Goal: Check status: Check status

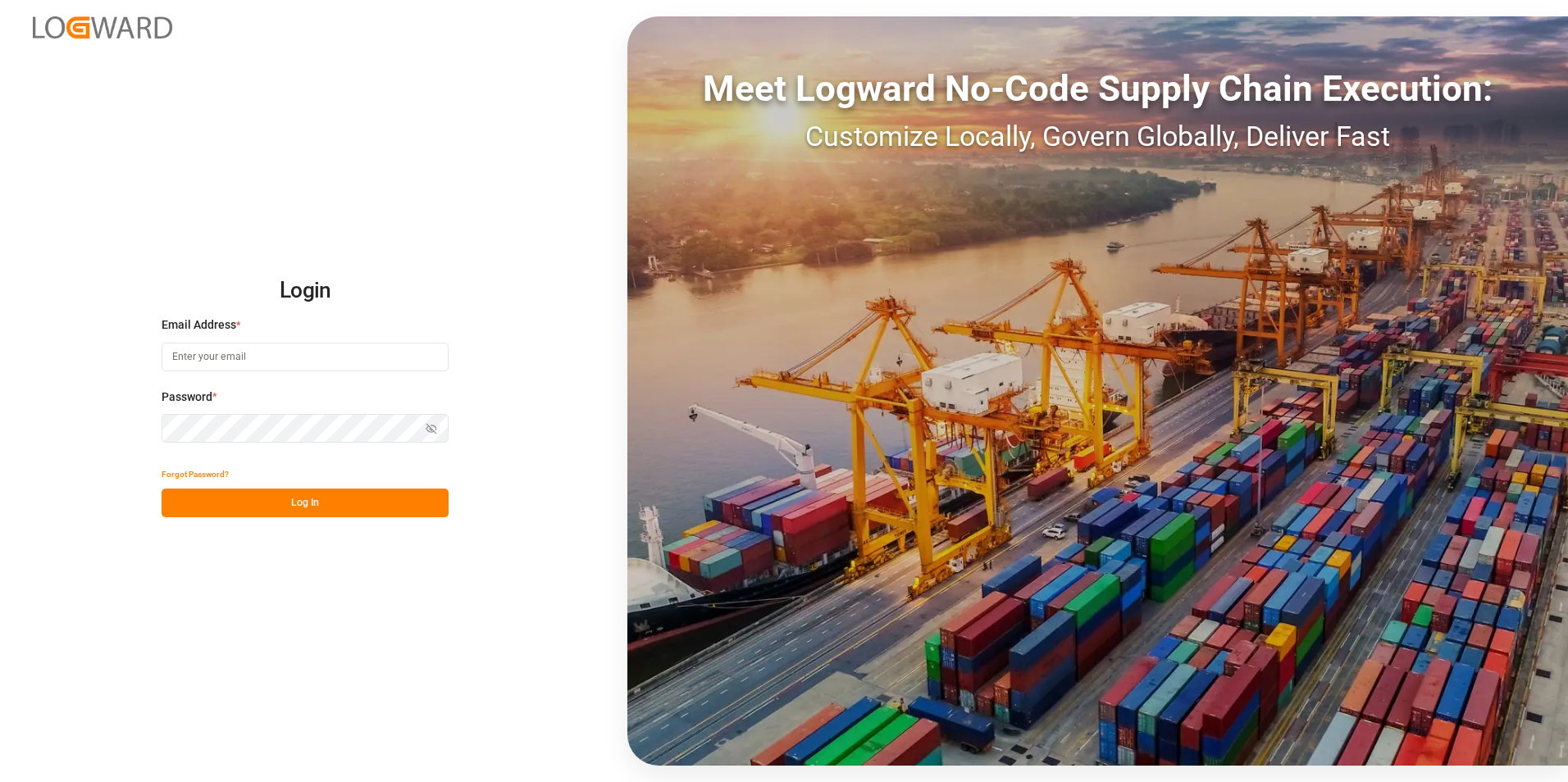
type input "[PERSON_NAME][EMAIL_ADDRESS][PERSON_NAME][DOMAIN_NAME]"
click at [351, 505] on button "Log In" at bounding box center [305, 503] width 287 height 29
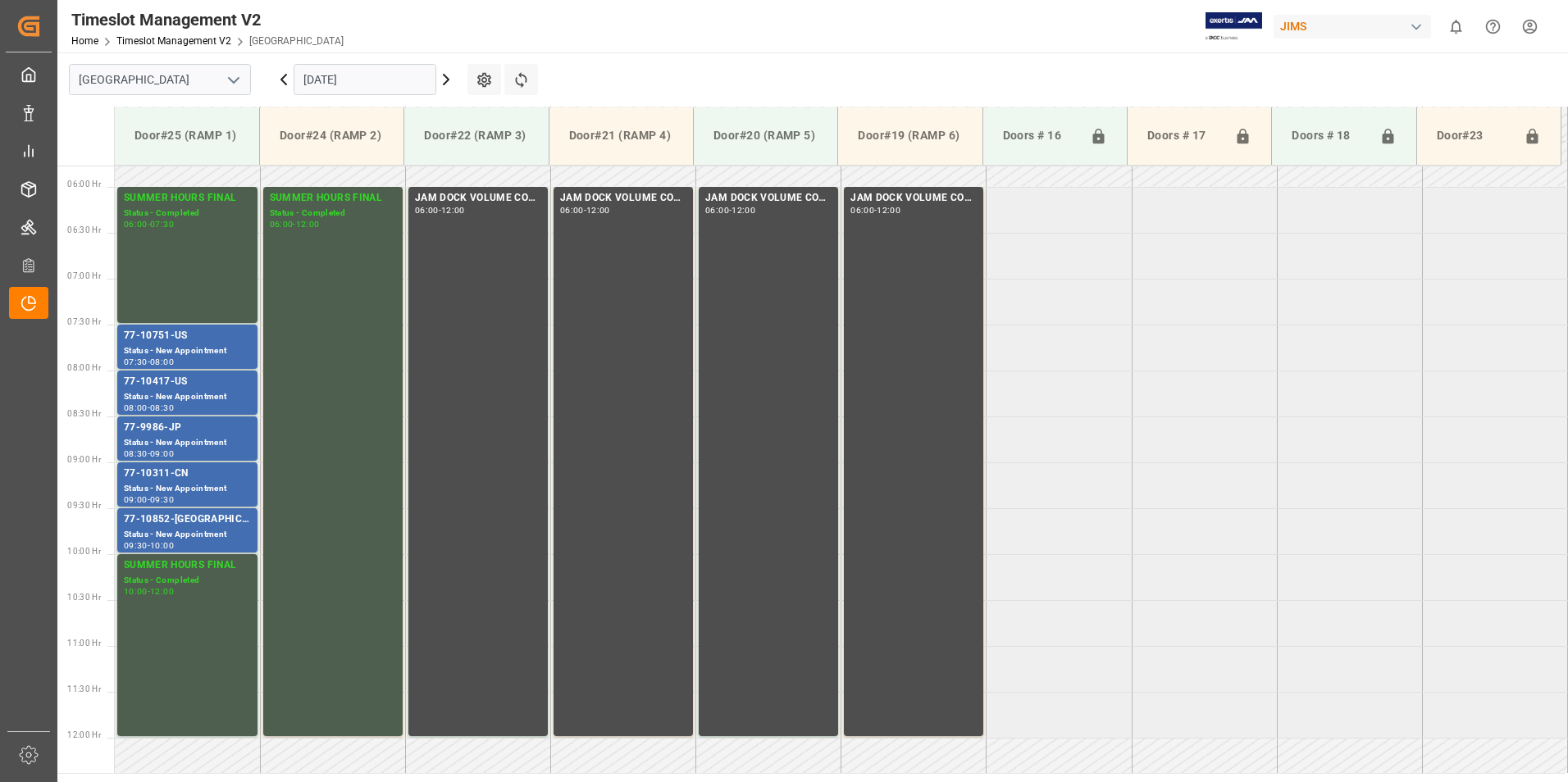
scroll to position [541, 0]
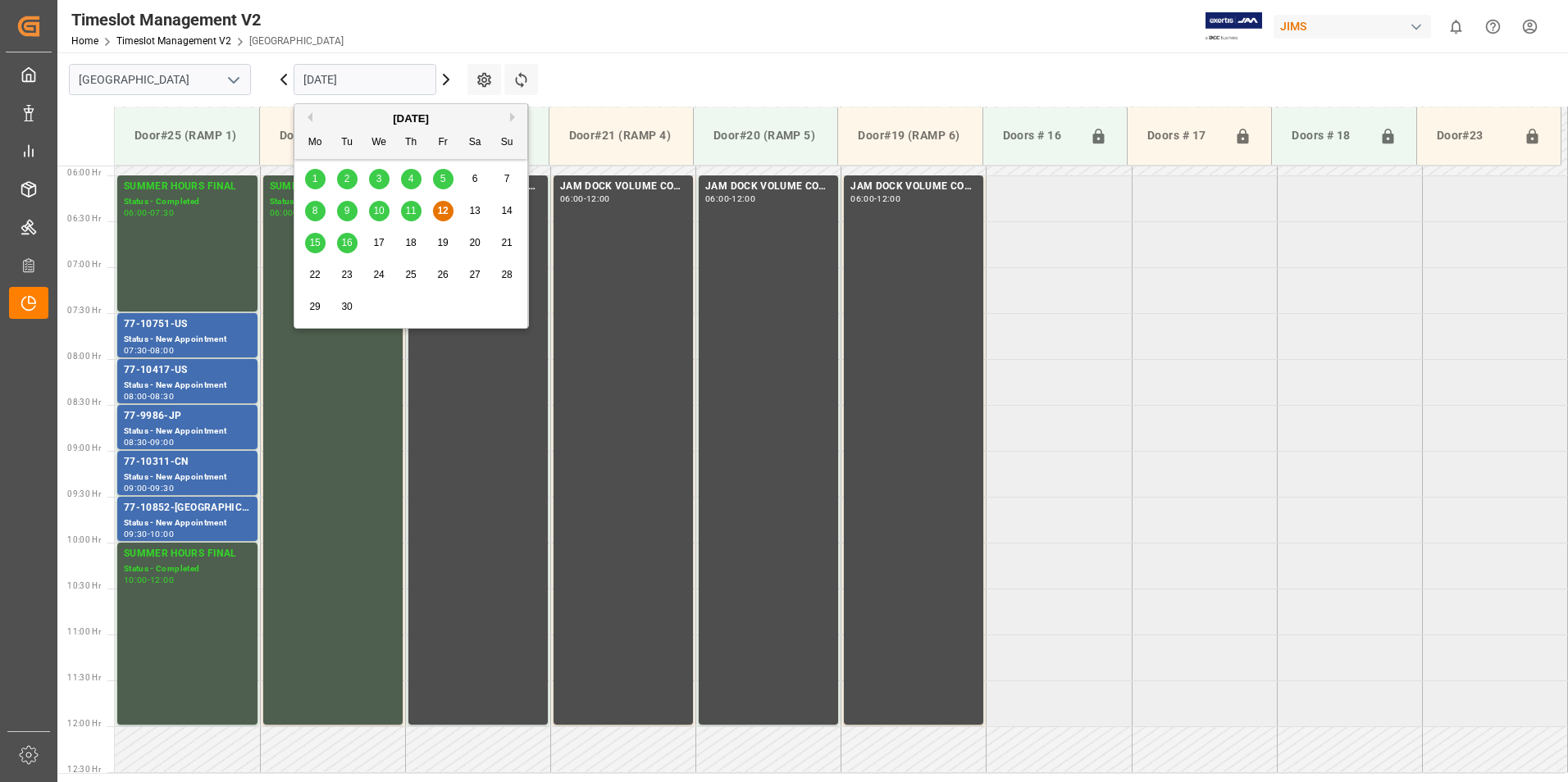
click at [353, 74] on input "[DATE]" at bounding box center [365, 79] width 143 height 31
click at [305, 243] on div "15" at bounding box center [316, 243] width 20 height 20
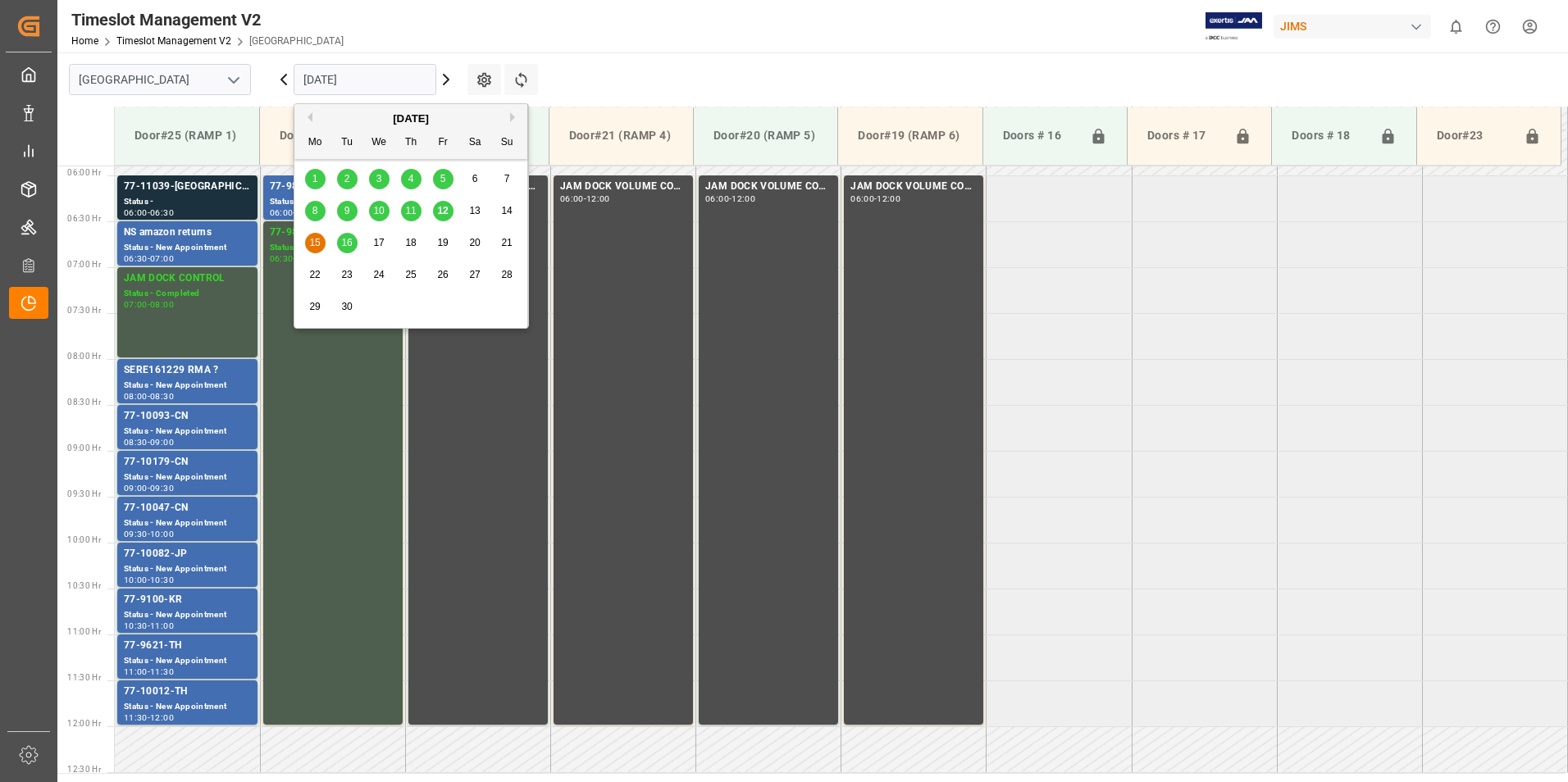
click at [363, 73] on input "[DATE]" at bounding box center [365, 79] width 143 height 31
click at [342, 237] on span "16" at bounding box center [346, 243] width 11 height 11
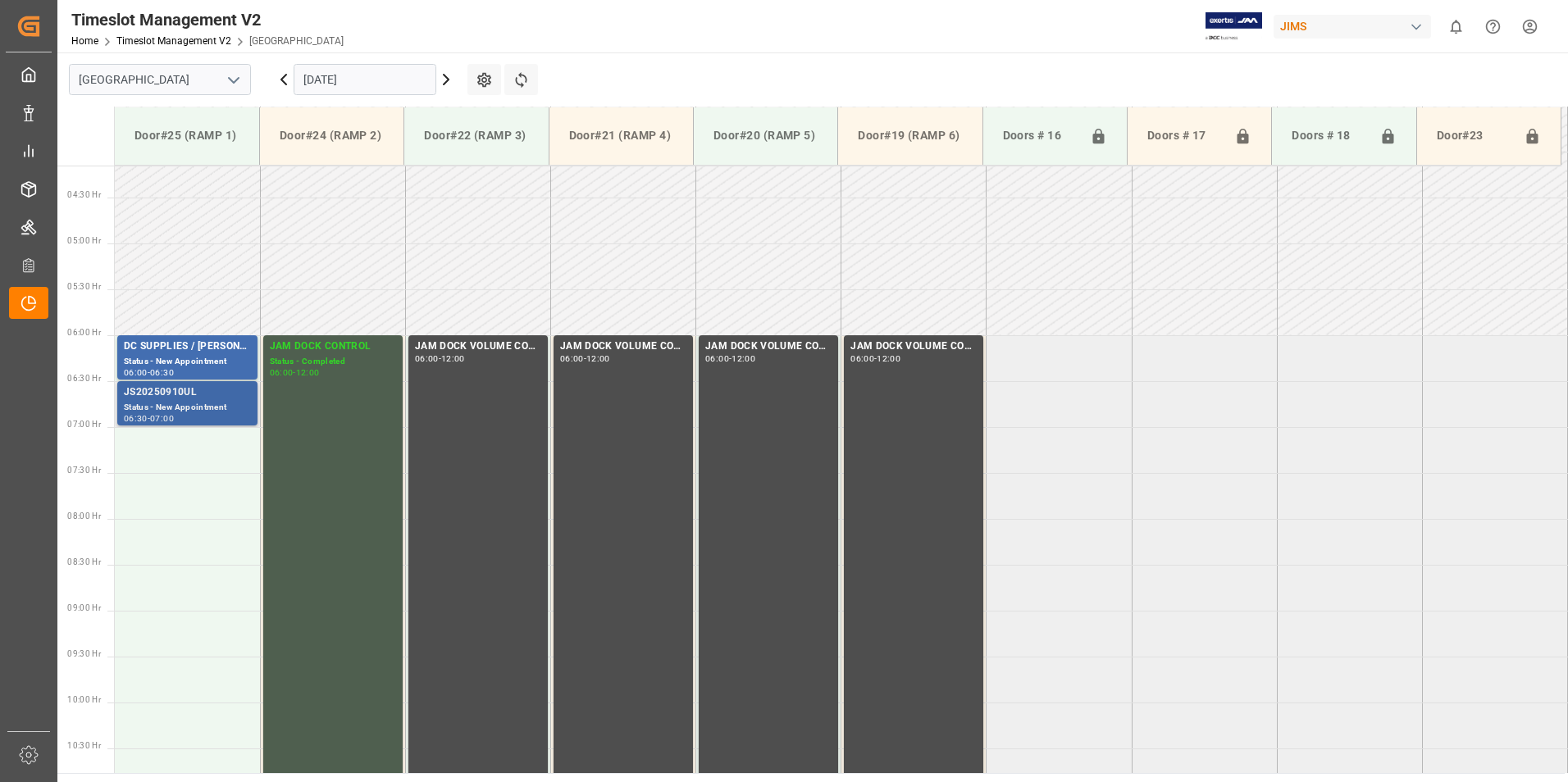
scroll to position [377, 0]
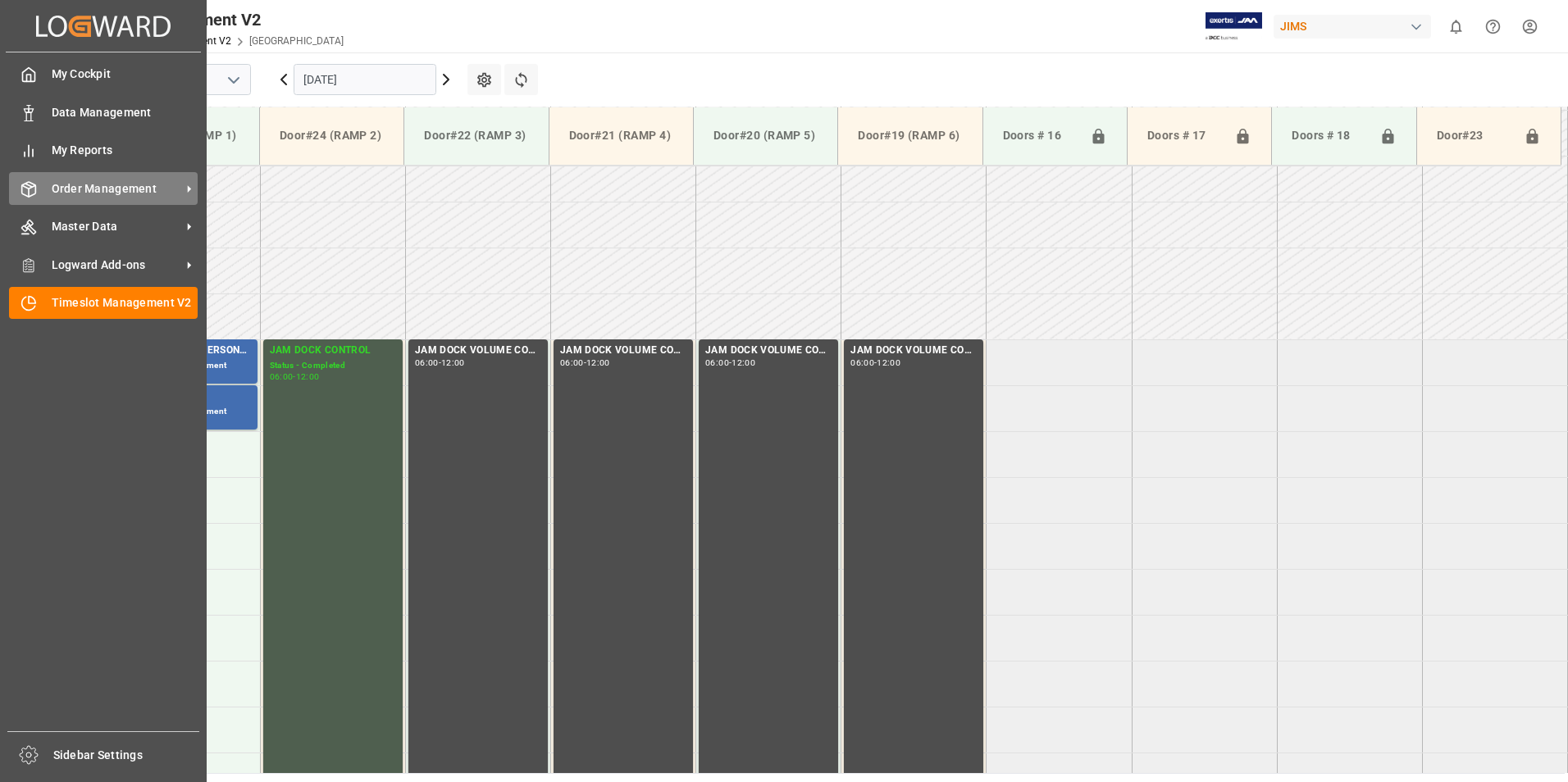
click at [42, 190] on div "Order Management Order Management" at bounding box center [104, 188] width 189 height 32
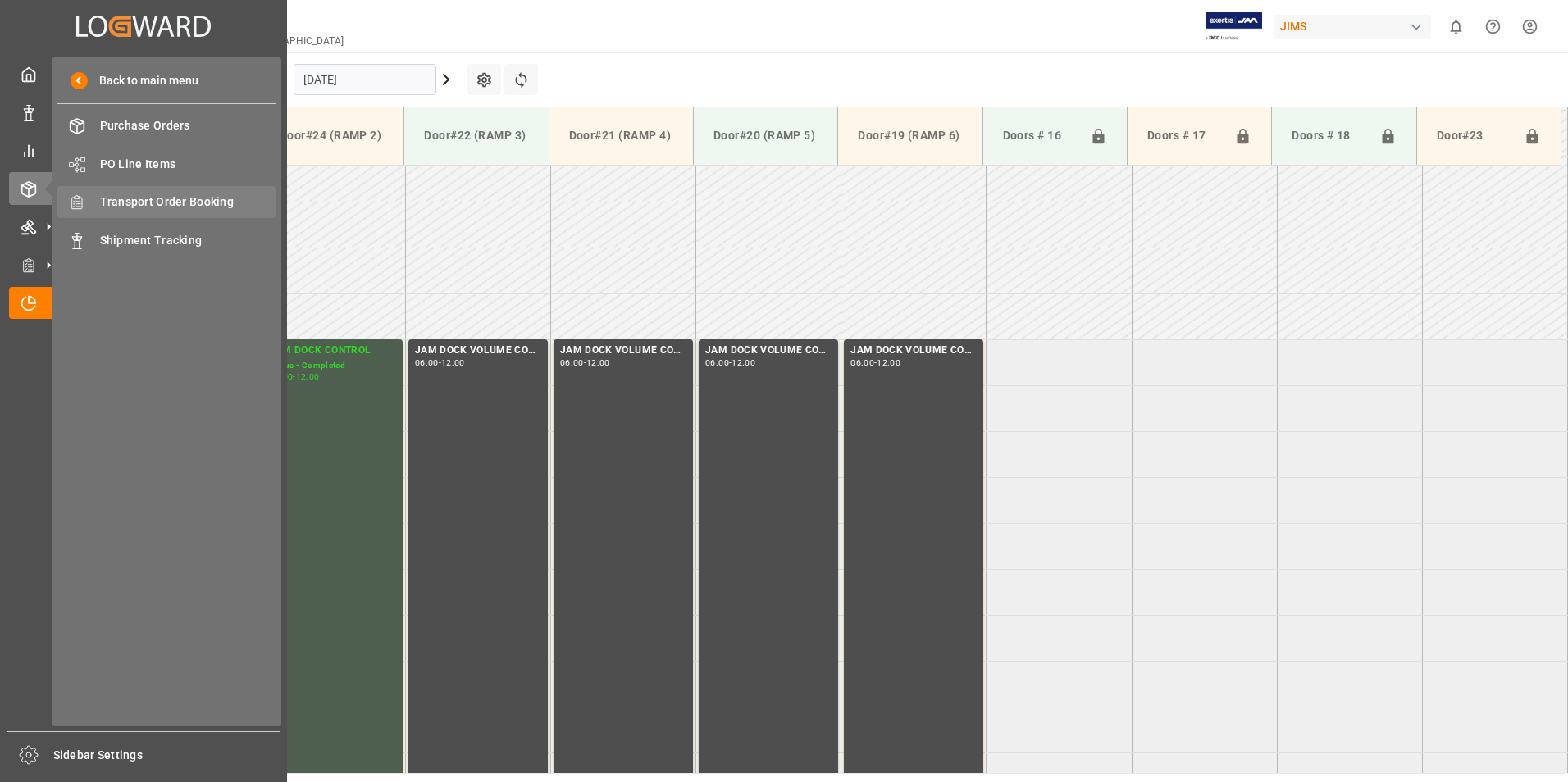
click at [231, 208] on span "Transport Order Booking" at bounding box center [188, 202] width 176 height 17
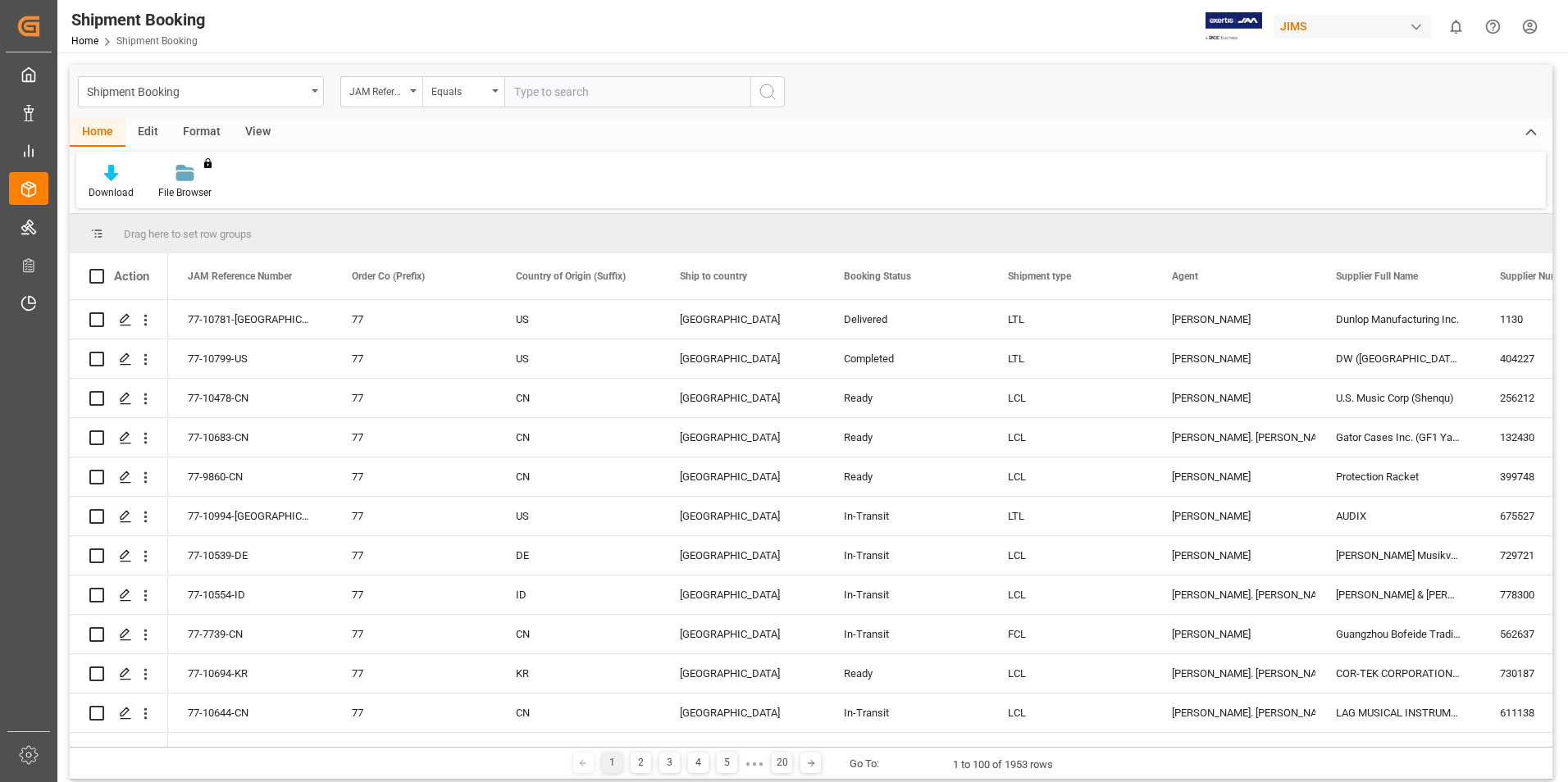
click at [544, 88] on input "text" at bounding box center [627, 92] width 246 height 31
type input "77-9822-id"
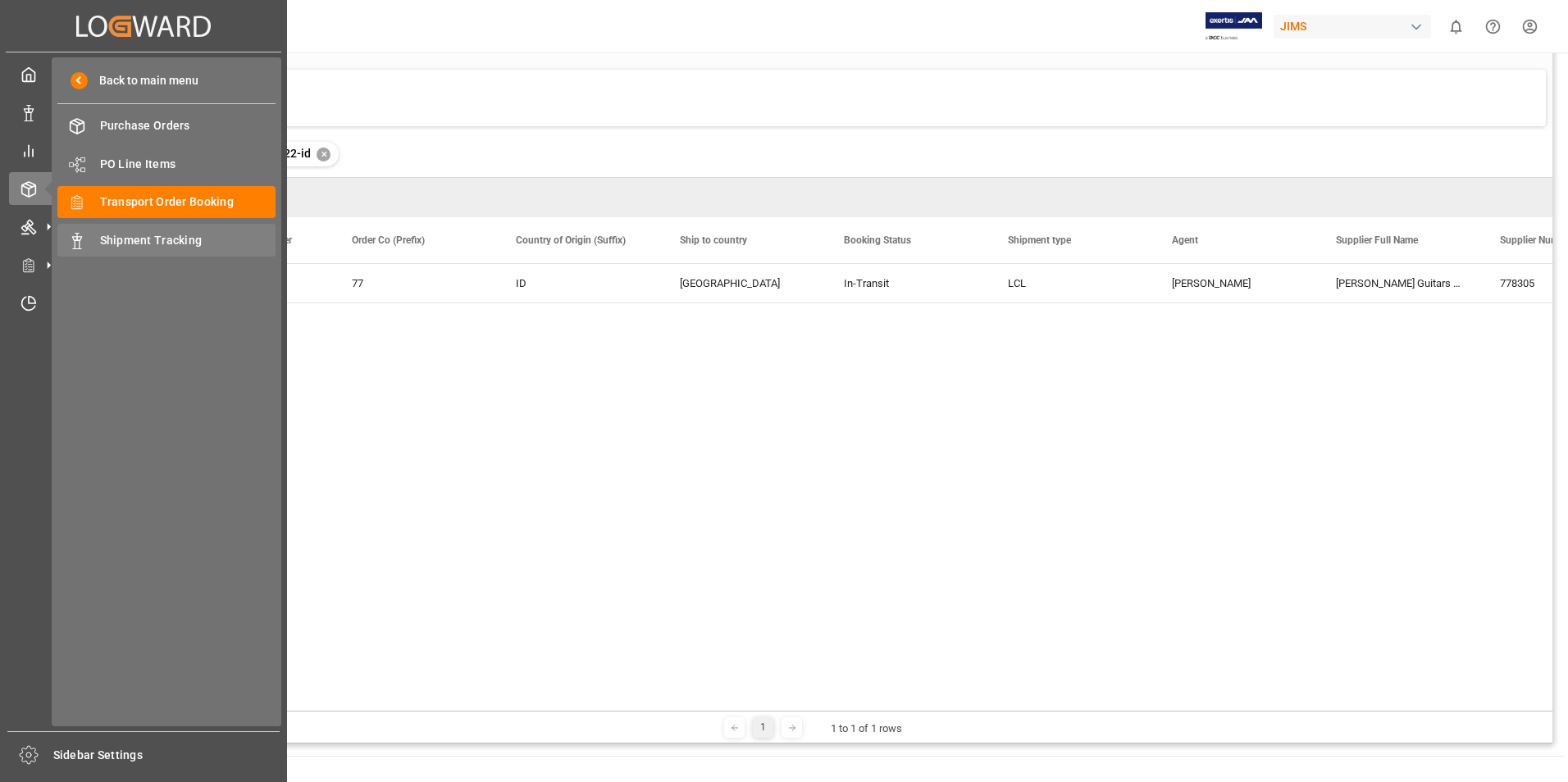
click at [165, 253] on div "Shipment Tracking Shipment Tracking" at bounding box center [166, 240] width 218 height 32
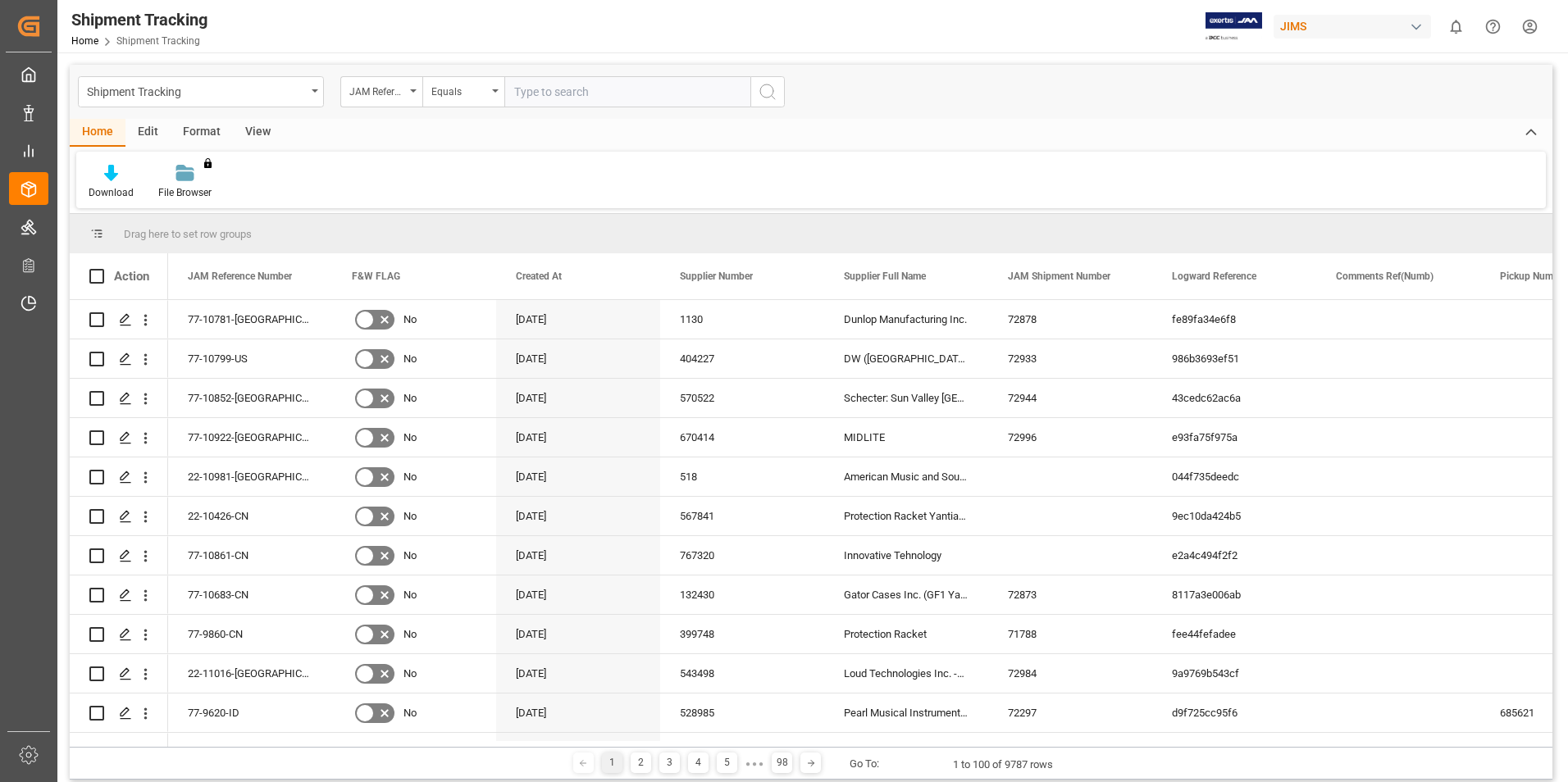
click at [544, 94] on input "text" at bounding box center [627, 92] width 246 height 31
type input "77-9822-id"
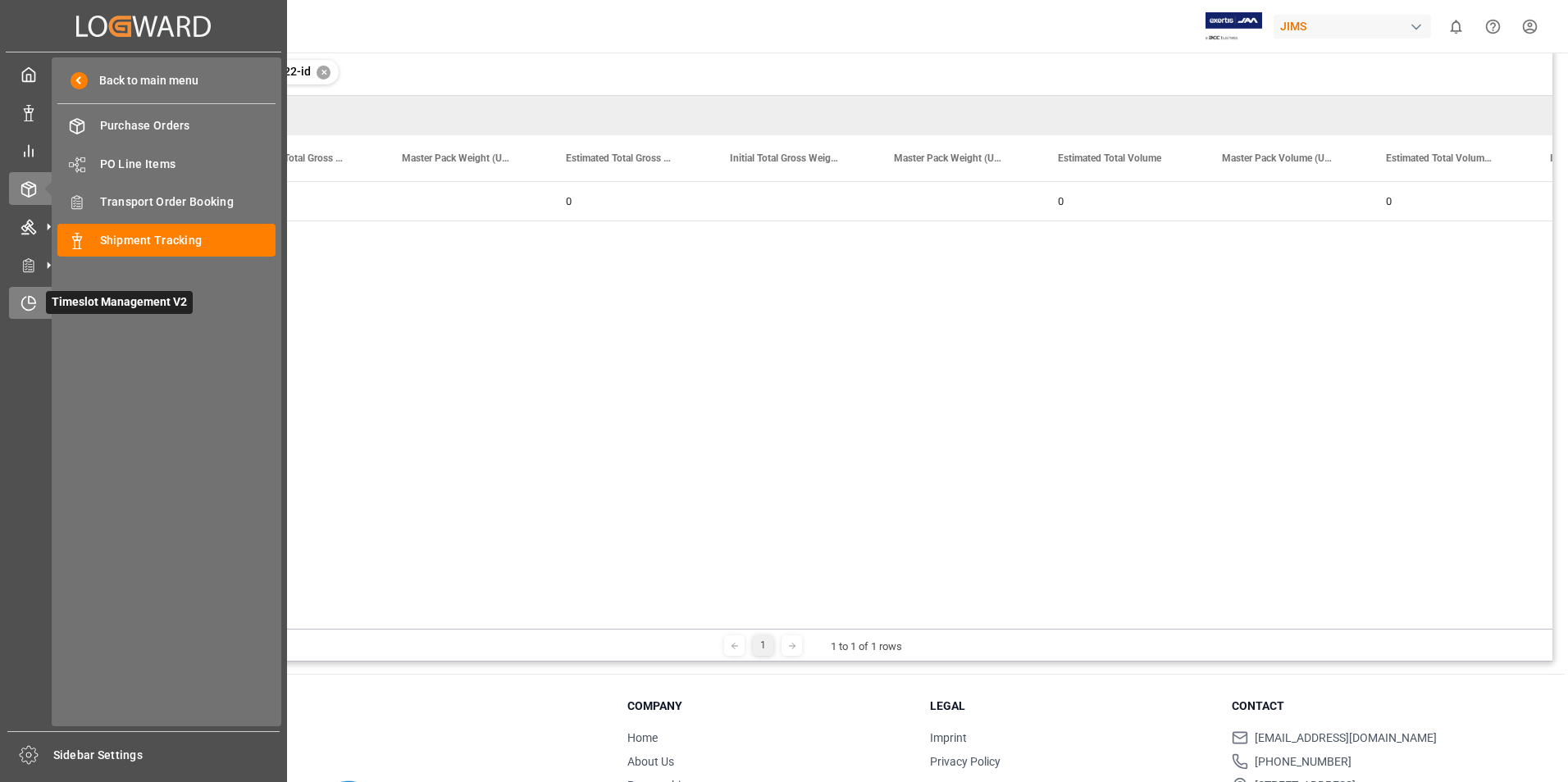
click at [98, 305] on span "Timeslot Management V2" at bounding box center [119, 302] width 147 height 23
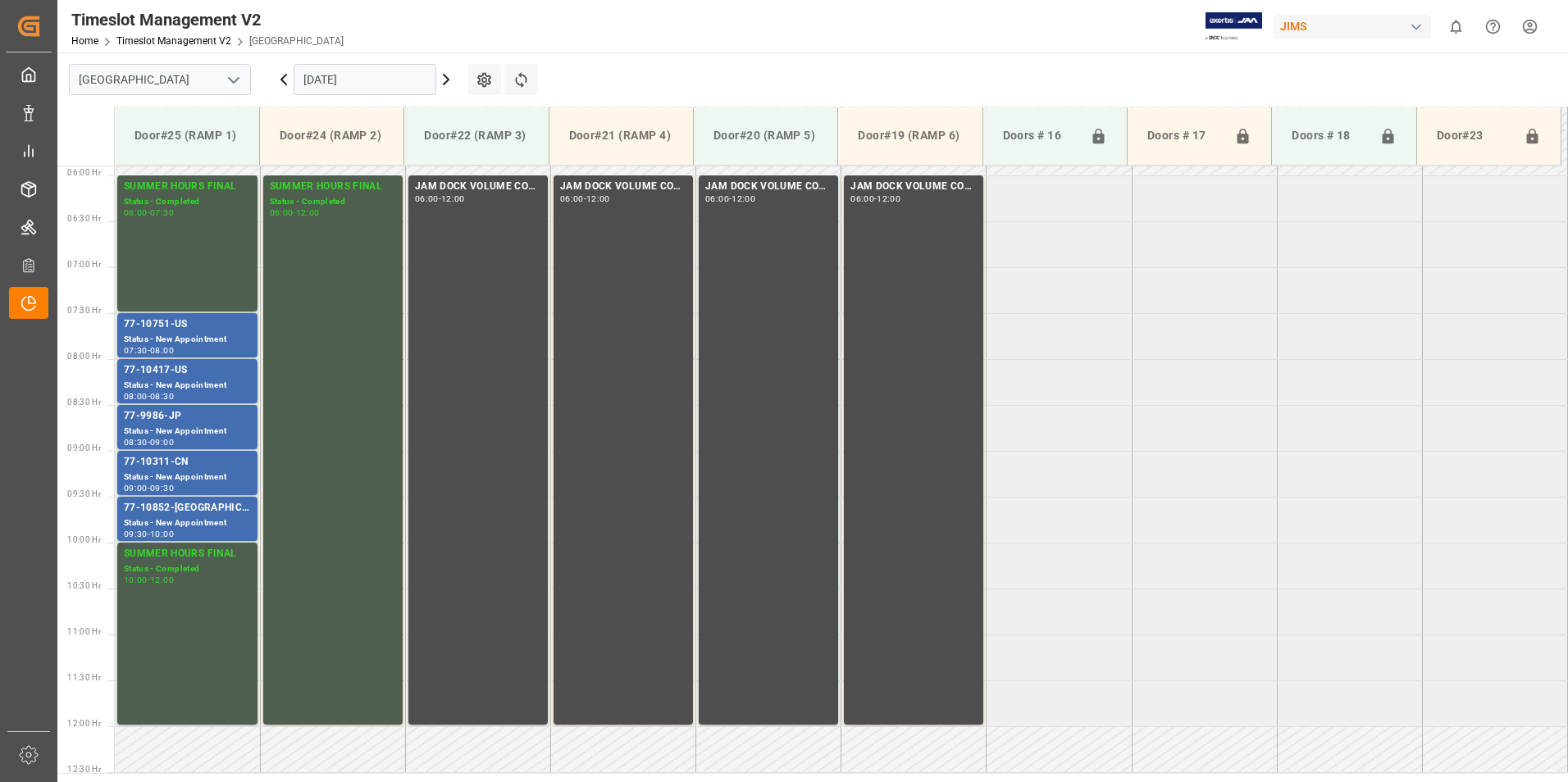
click at [328, 75] on input "[DATE]" at bounding box center [365, 79] width 143 height 31
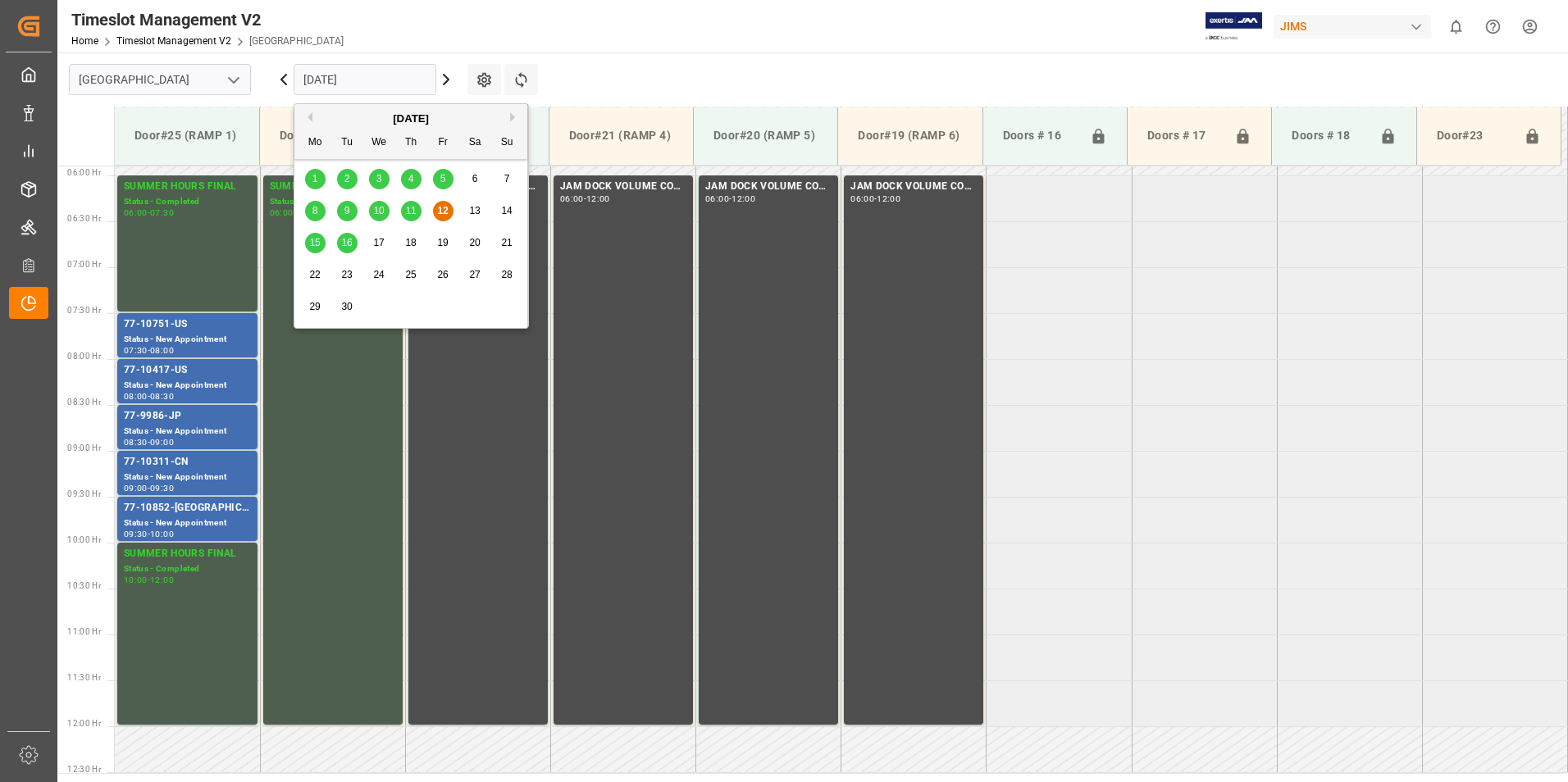
click at [409, 213] on span "11" at bounding box center [410, 210] width 11 height 11
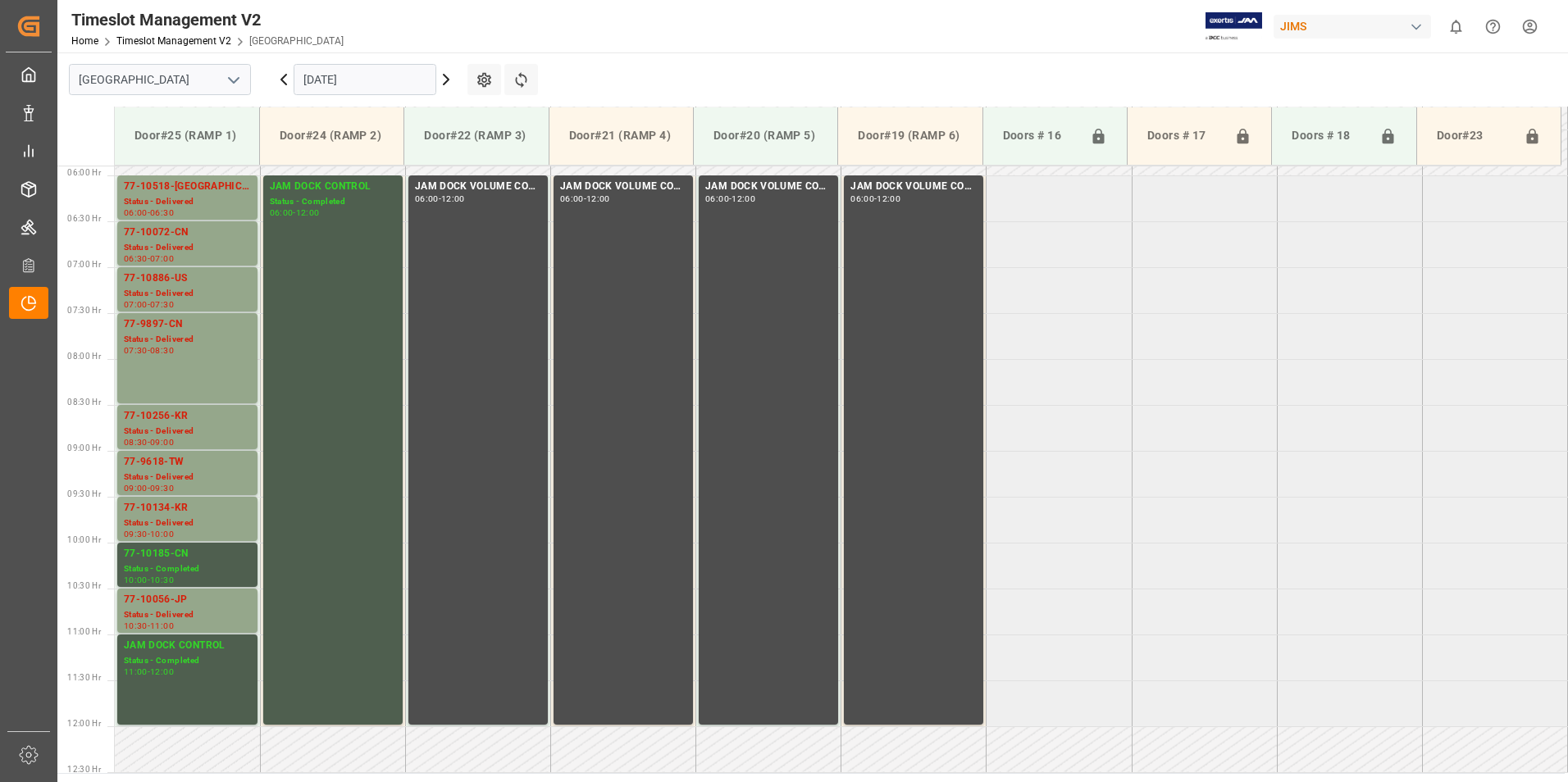
click at [345, 76] on input "[DATE]" at bounding box center [365, 79] width 143 height 31
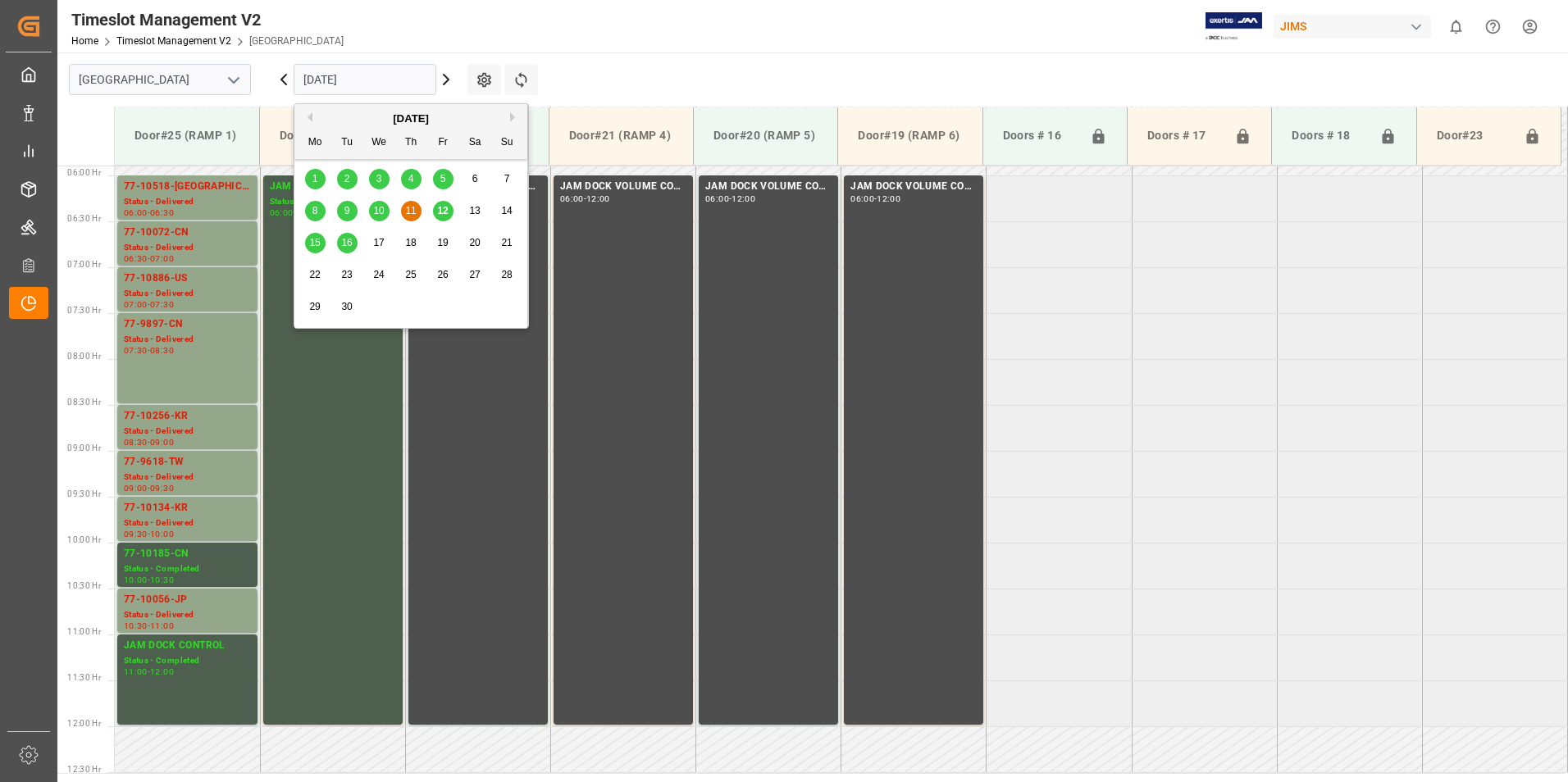
click at [381, 209] on span "10" at bounding box center [378, 210] width 11 height 11
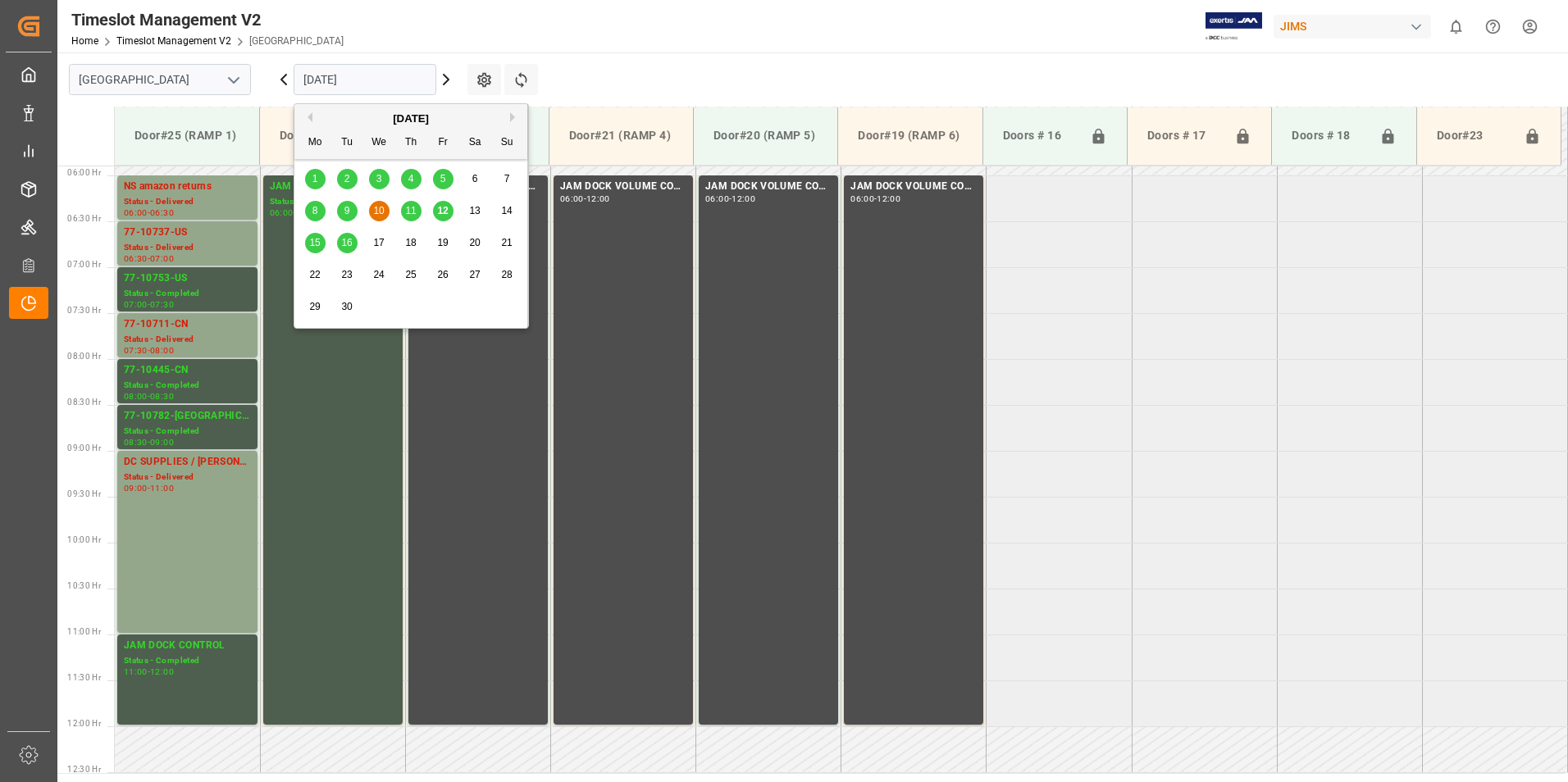
click at [351, 83] on input "[DATE]" at bounding box center [365, 79] width 143 height 31
click at [345, 208] on span "9" at bounding box center [347, 210] width 6 height 11
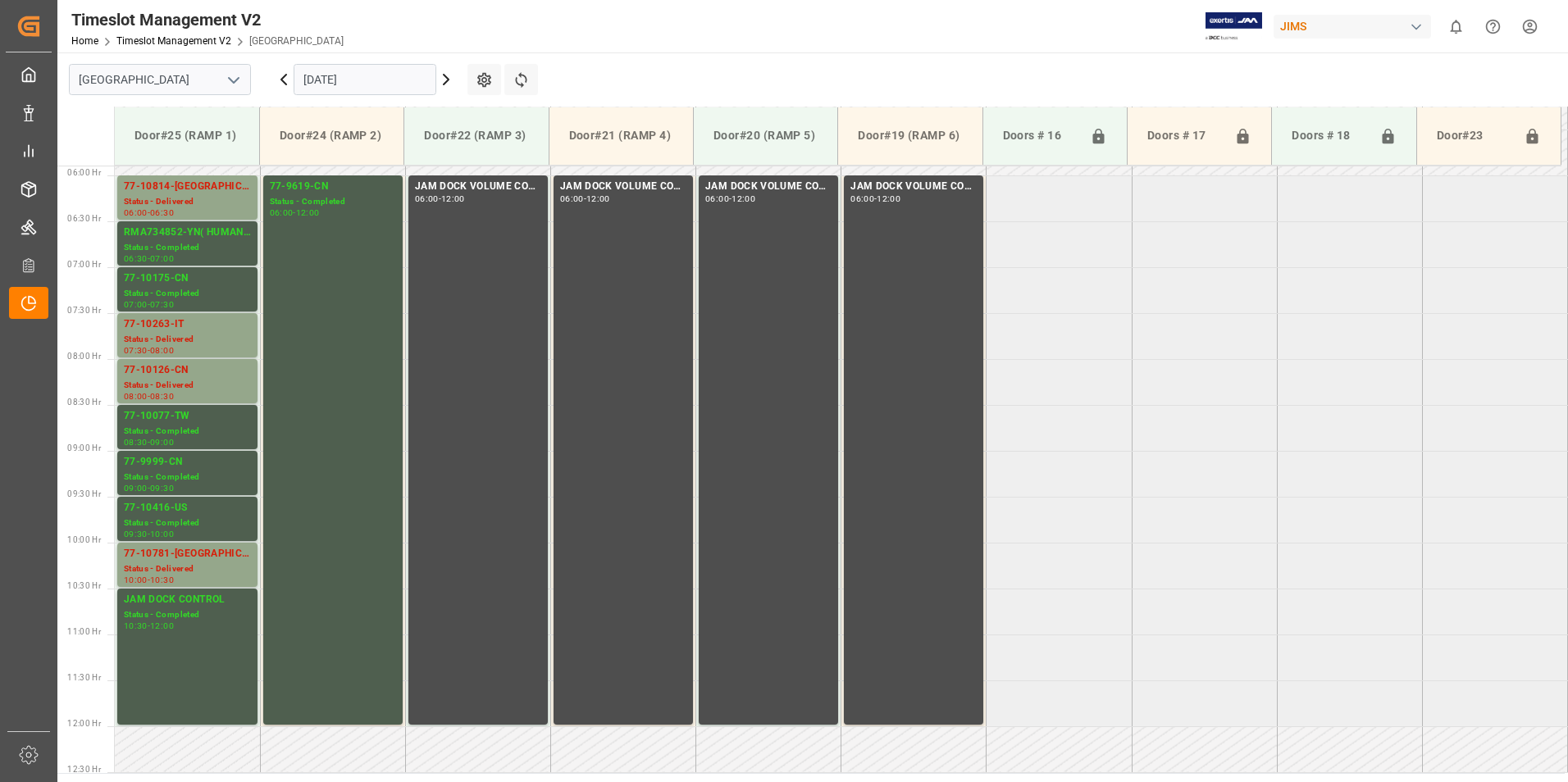
click at [324, 76] on input "[DATE]" at bounding box center [365, 79] width 143 height 31
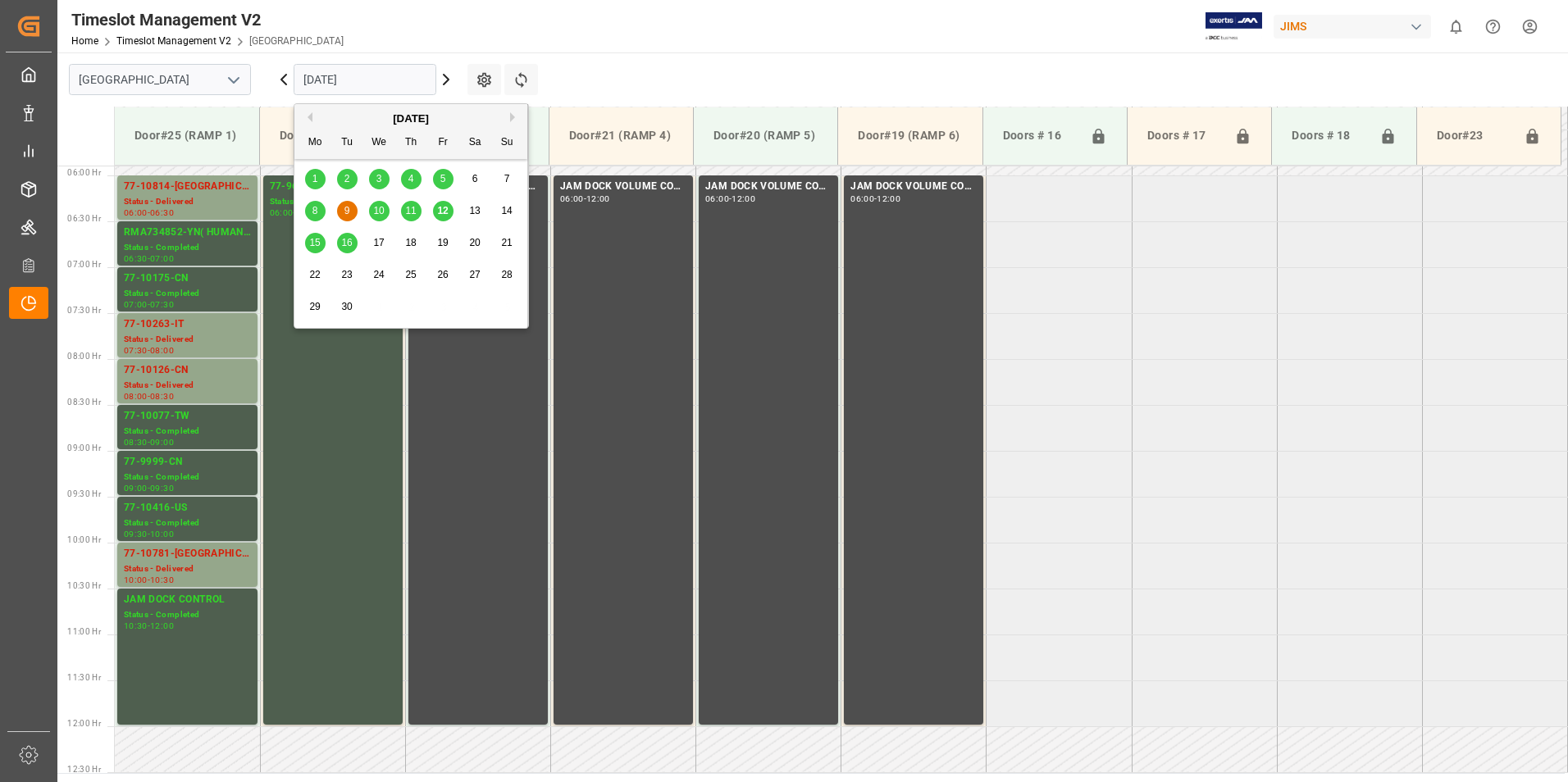
click at [440, 212] on span "12" at bounding box center [442, 210] width 11 height 11
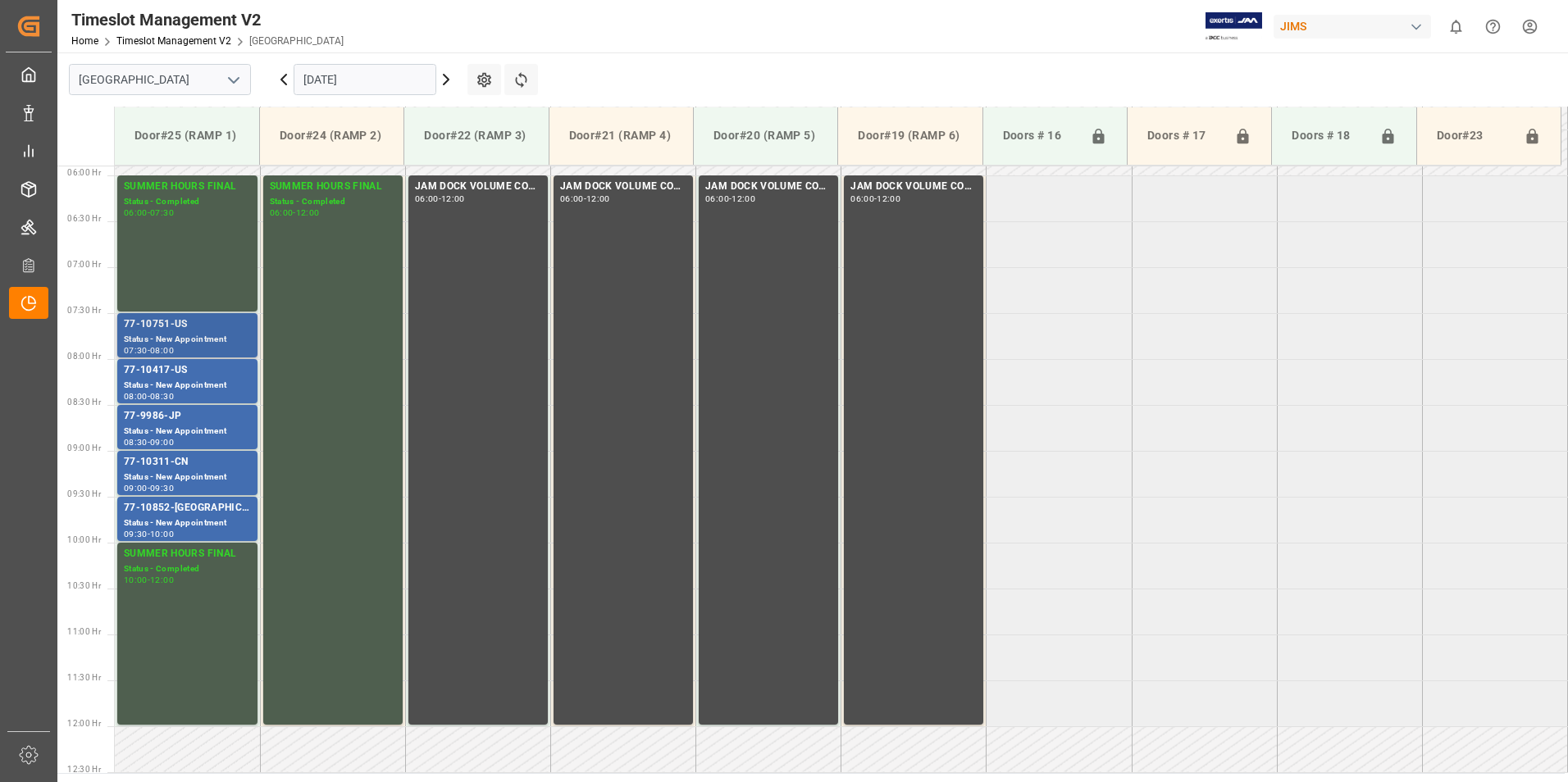
click at [174, 334] on div "Status - New Appointment" at bounding box center [187, 340] width 127 height 14
click at [174, 380] on div "Status - New Appointment" at bounding box center [187, 385] width 127 height 14
click at [176, 420] on div "77-9986-JP" at bounding box center [187, 416] width 127 height 16
click at [181, 468] on div "77-10311-CN" at bounding box center [187, 462] width 127 height 16
click at [184, 511] on div "77-10852-[GEOGRAPHIC_DATA]" at bounding box center [187, 508] width 127 height 16
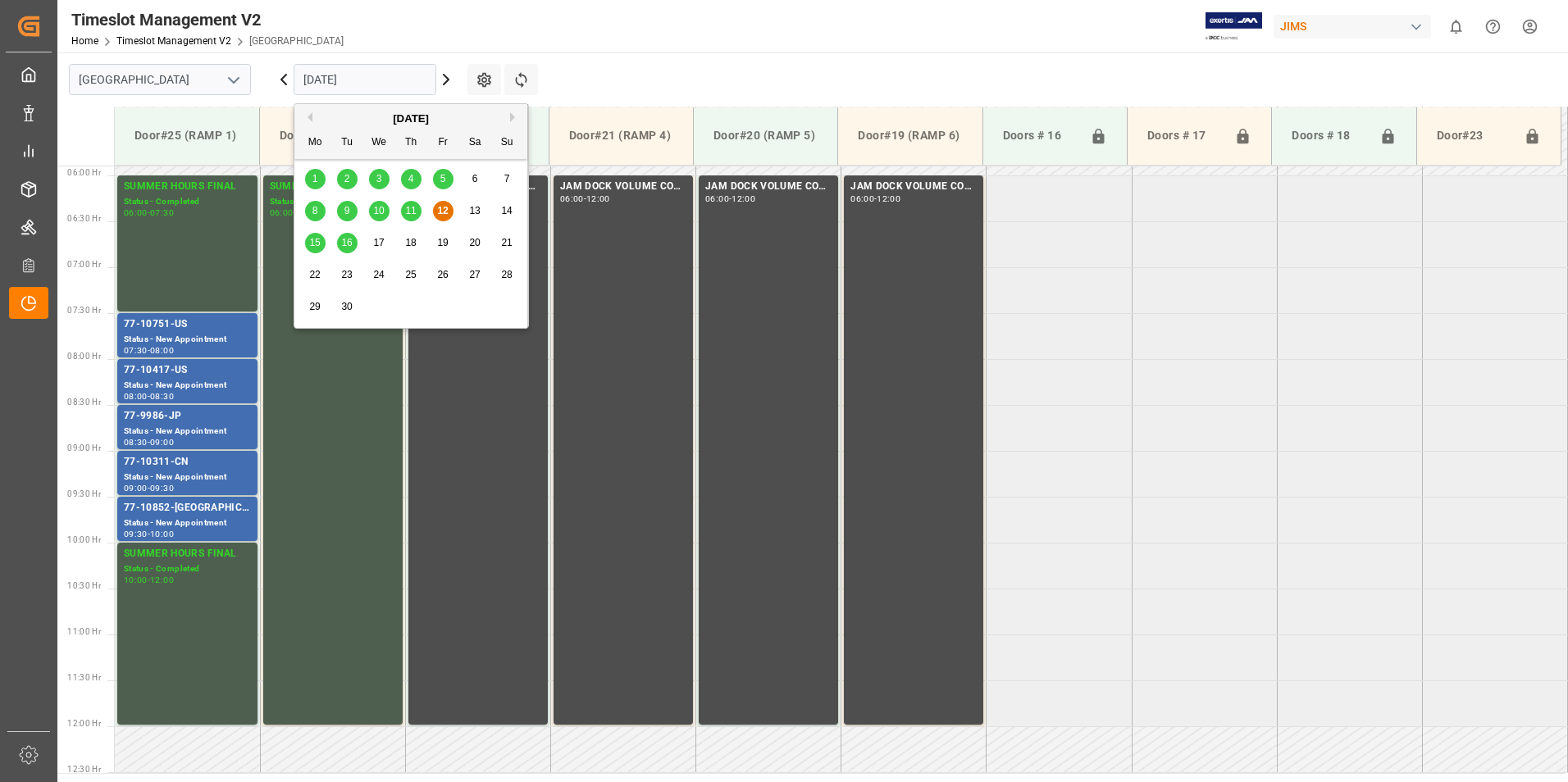
click at [362, 77] on input "[DATE]" at bounding box center [365, 79] width 143 height 31
click at [312, 243] on span "15" at bounding box center [314, 243] width 11 height 11
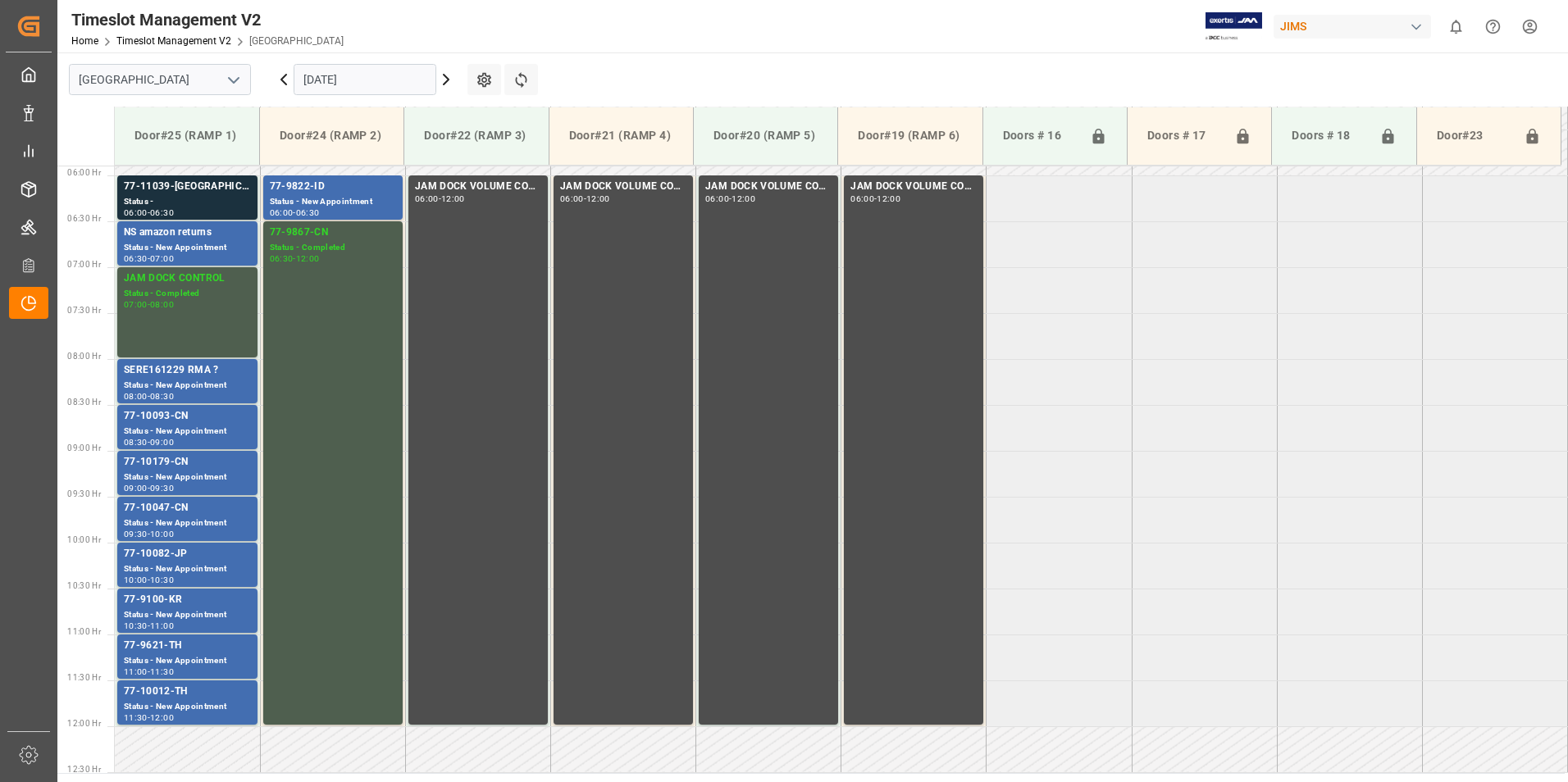
click at [335, 74] on input "[DATE]" at bounding box center [365, 79] width 143 height 31
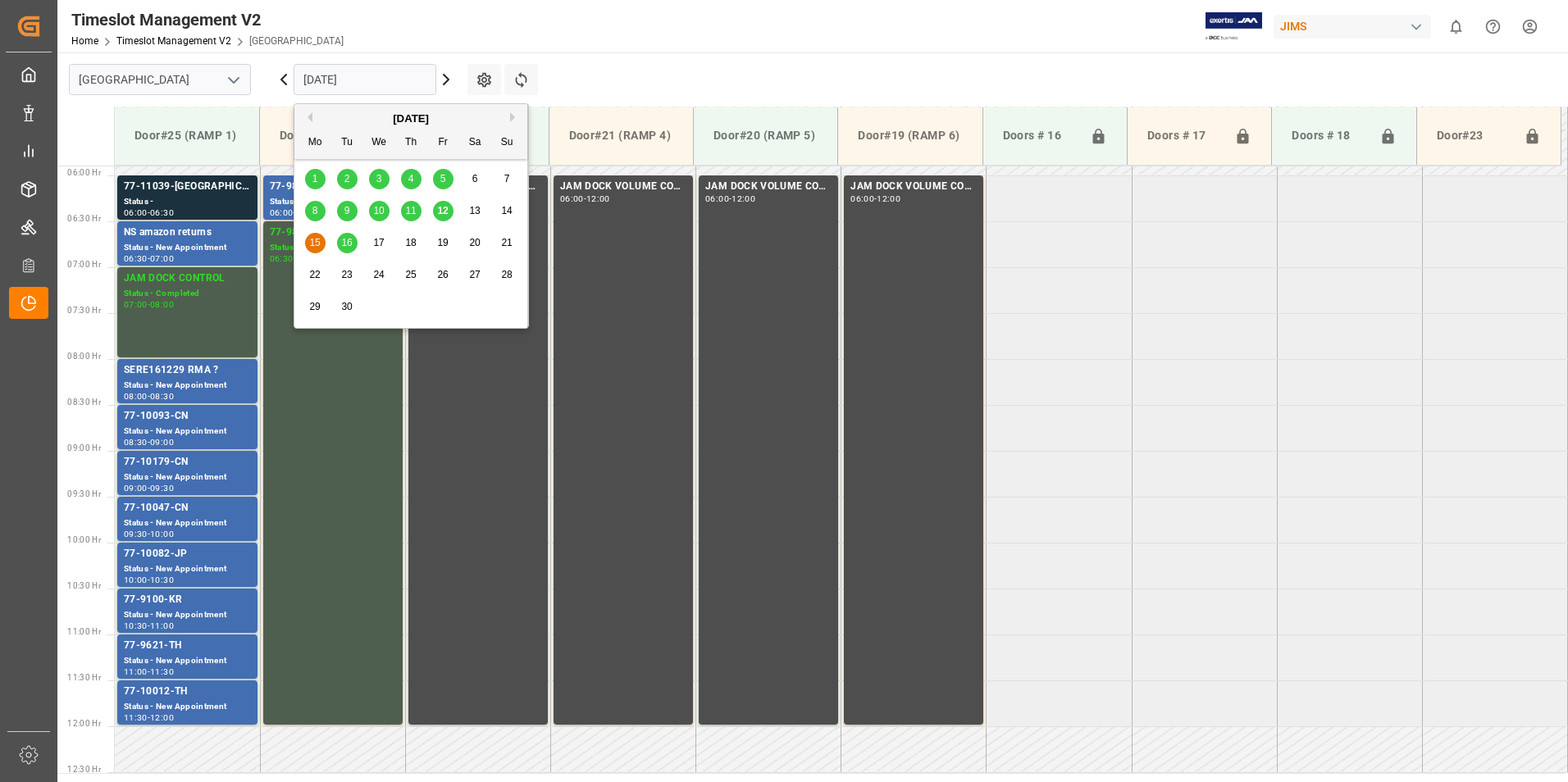
click at [341, 244] on span "16" at bounding box center [346, 243] width 11 height 11
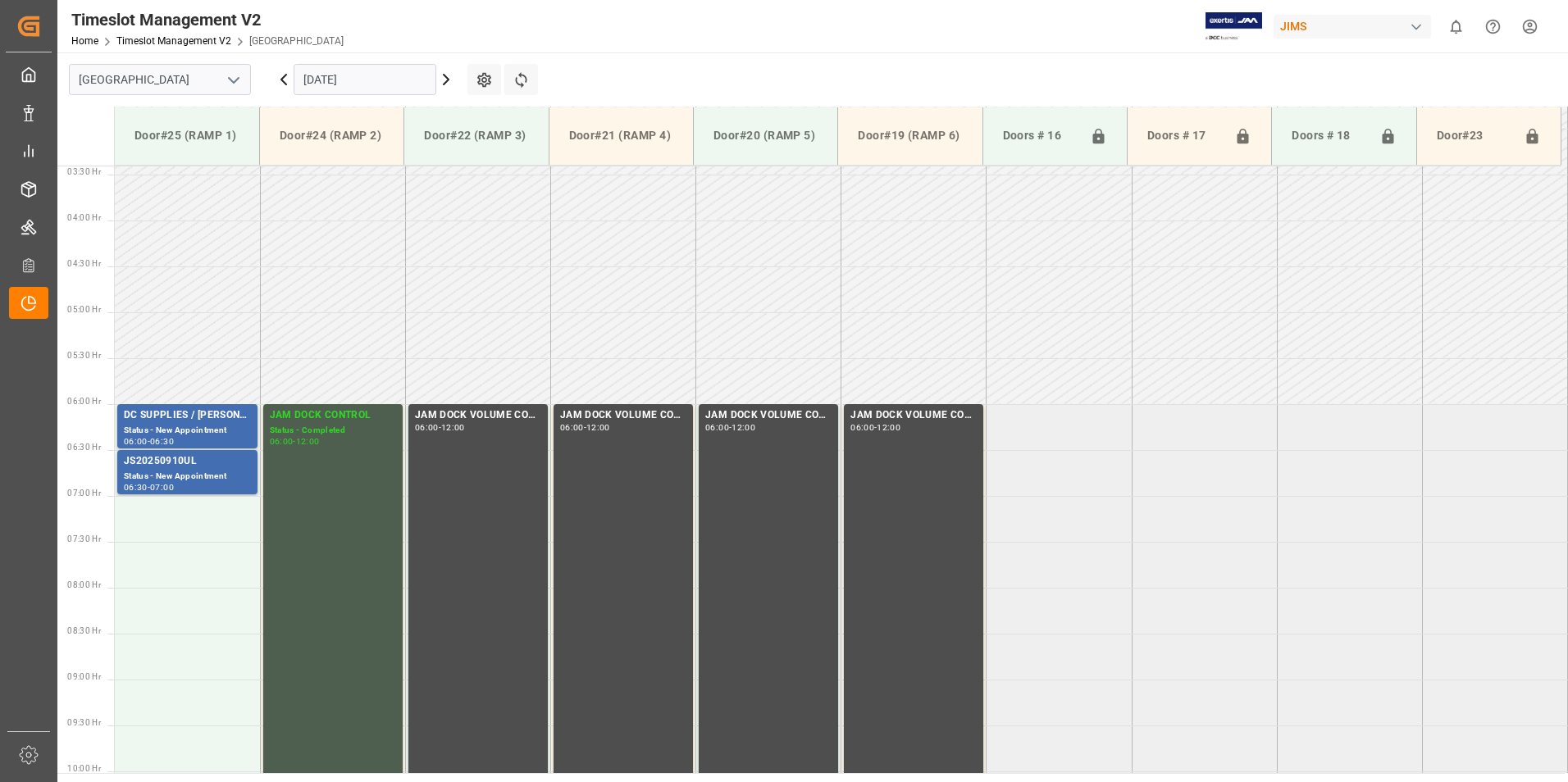
scroll to position [541, 0]
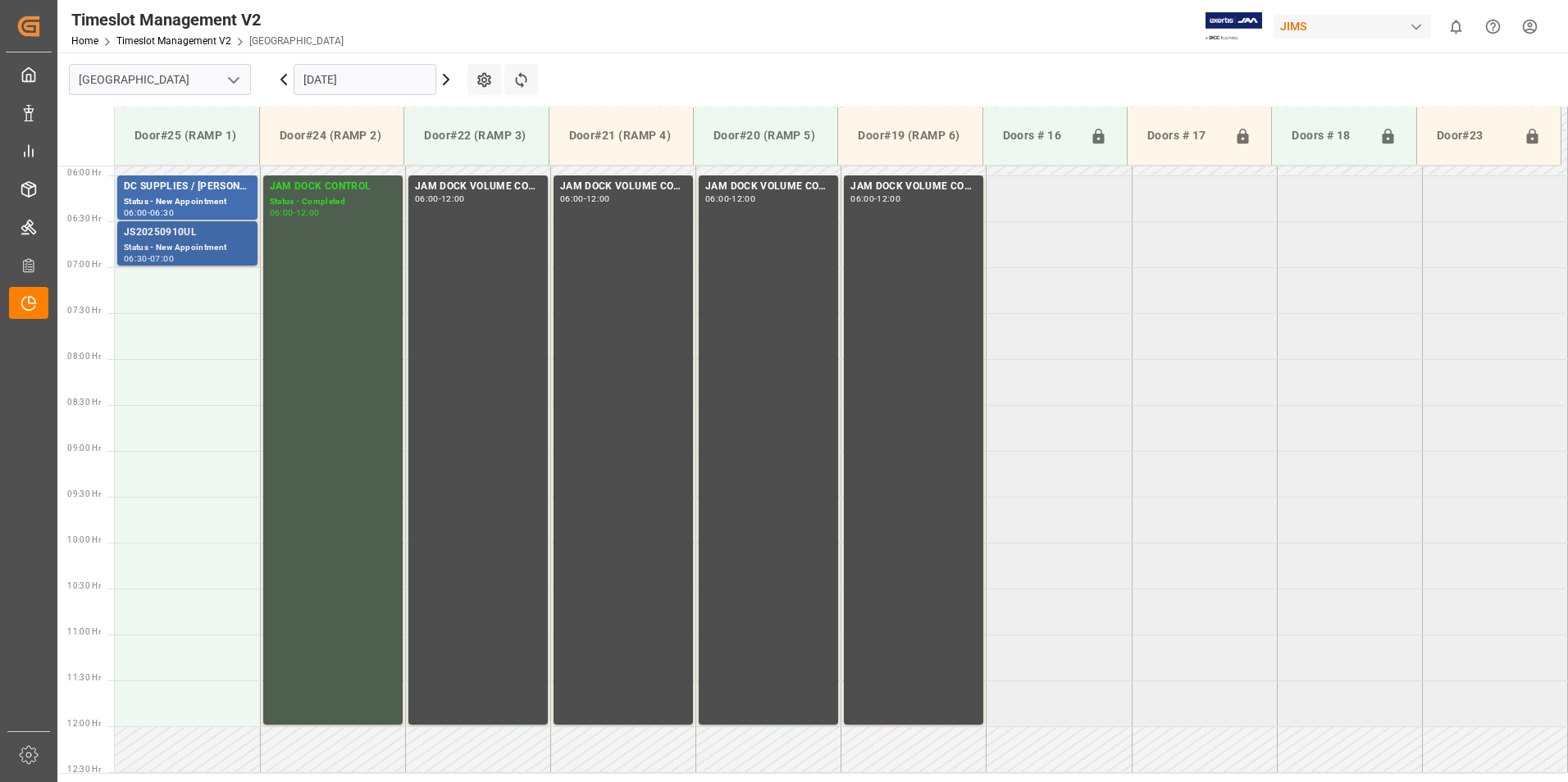
click at [152, 242] on div "Status - New Appointment" at bounding box center [187, 248] width 127 height 14
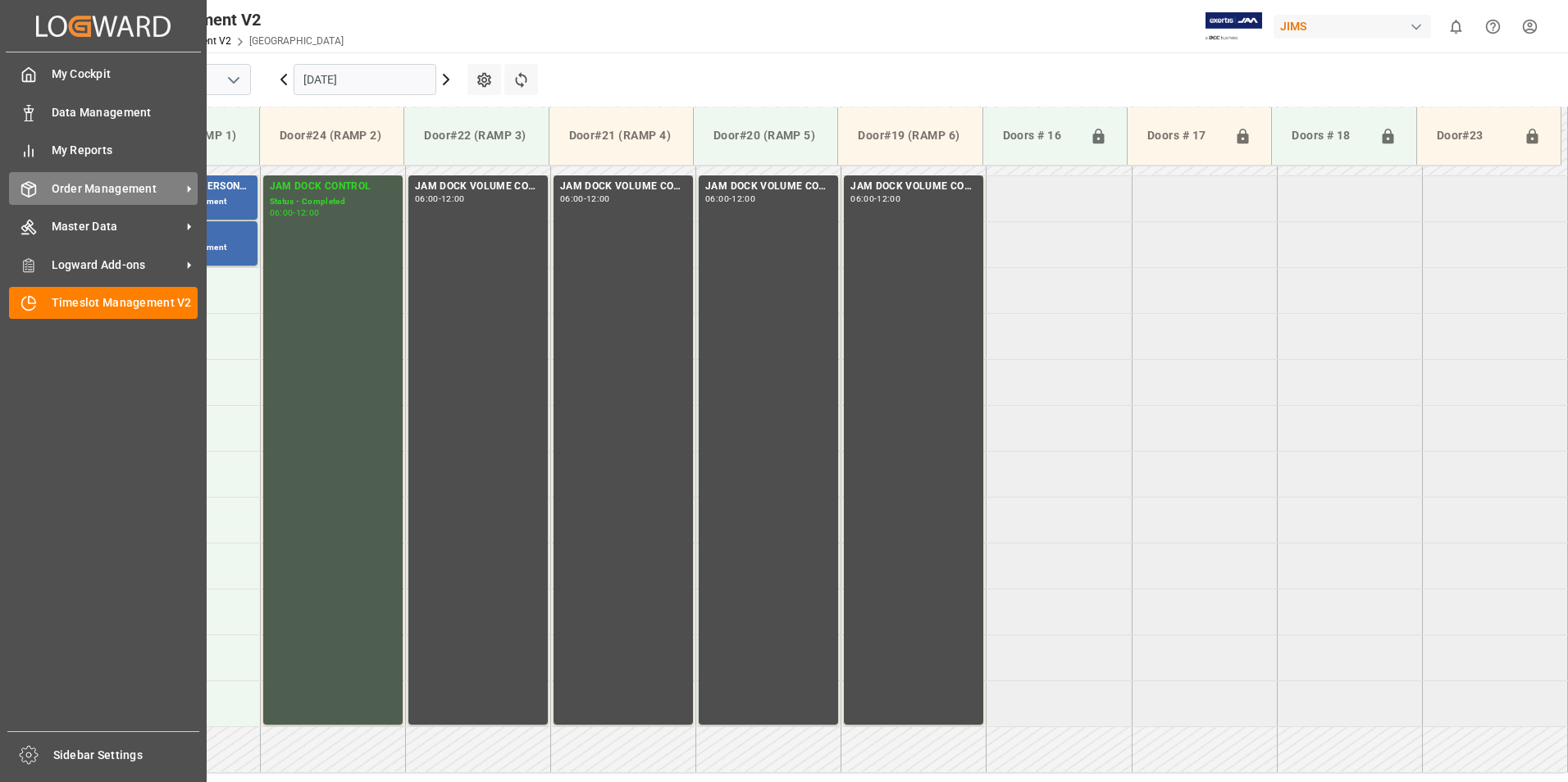
click at [87, 186] on span "Order Management" at bounding box center [117, 189] width 129 height 17
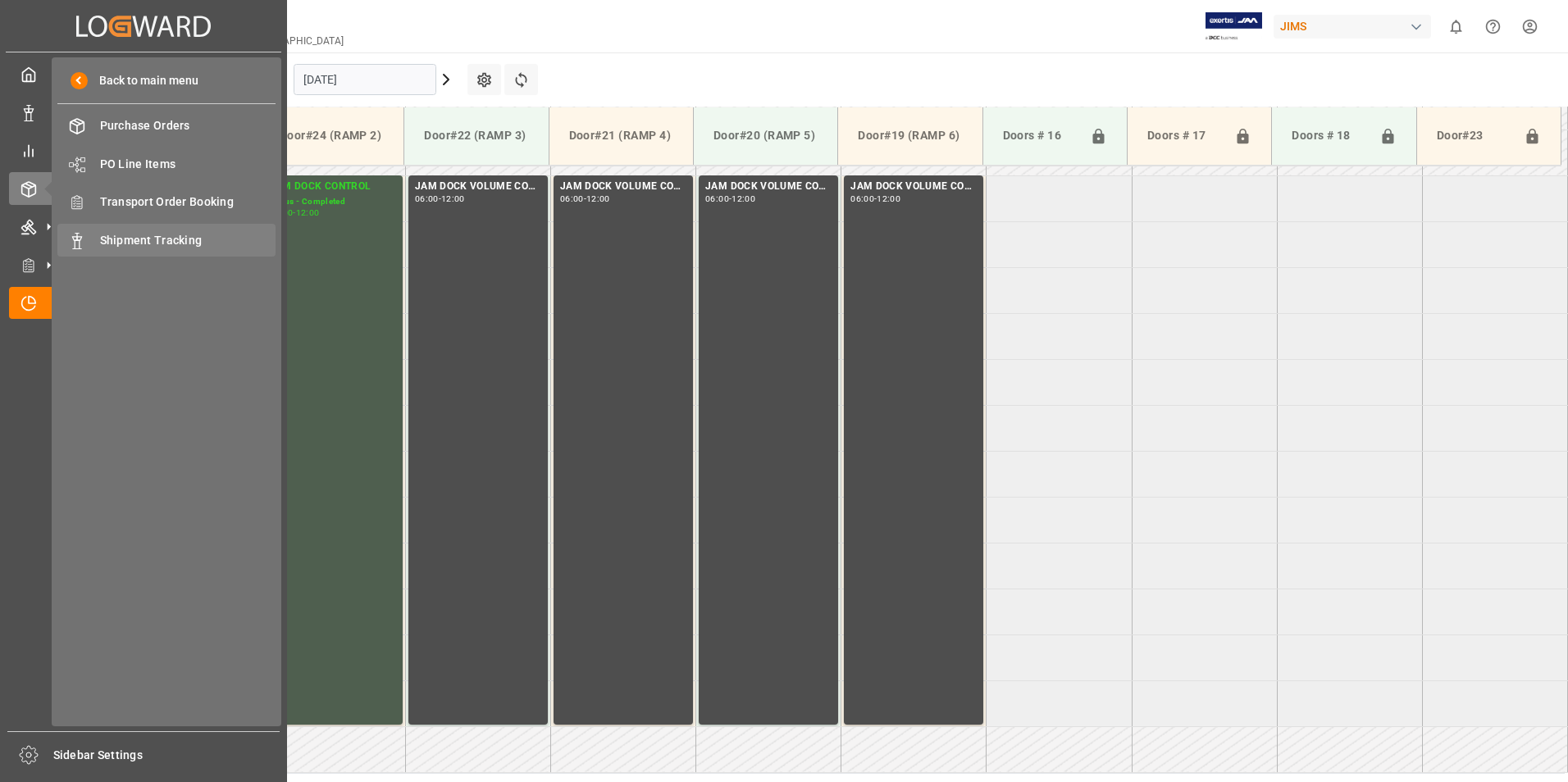
click at [176, 243] on span "Shipment Tracking" at bounding box center [188, 241] width 176 height 17
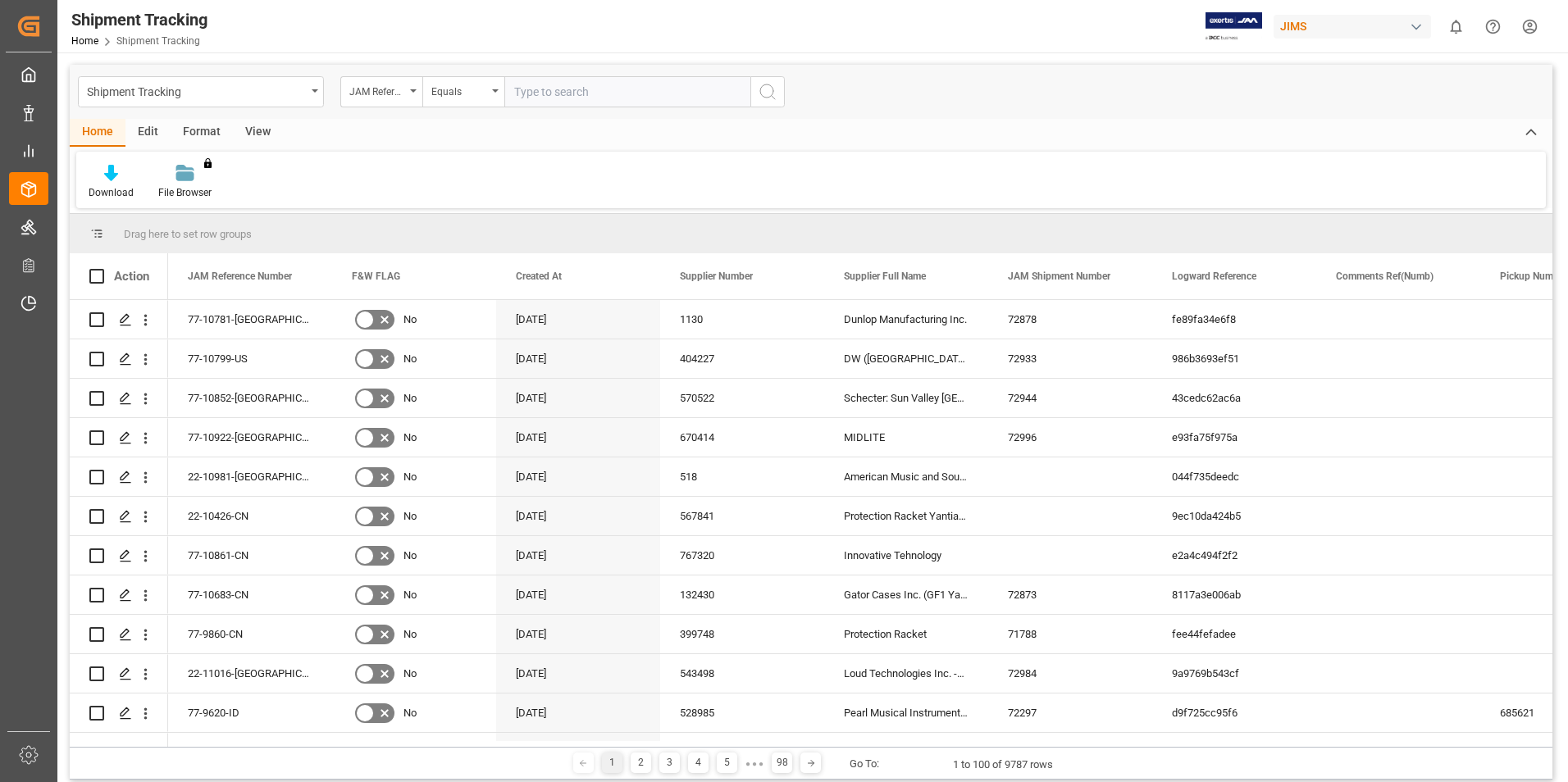
click at [528, 92] on input "text" at bounding box center [627, 92] width 246 height 31
type input "77-9822-id"
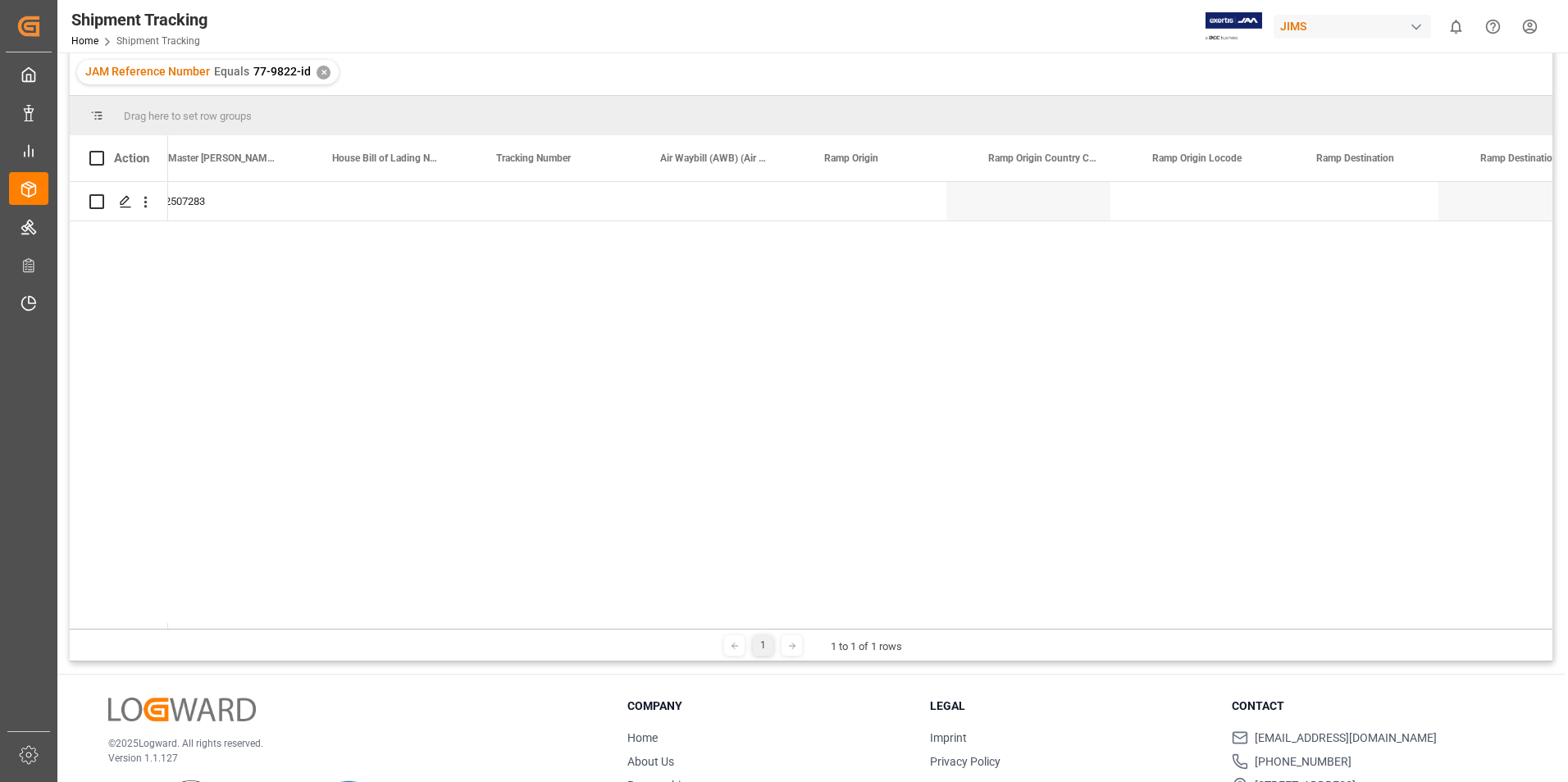
scroll to position [0, 3910]
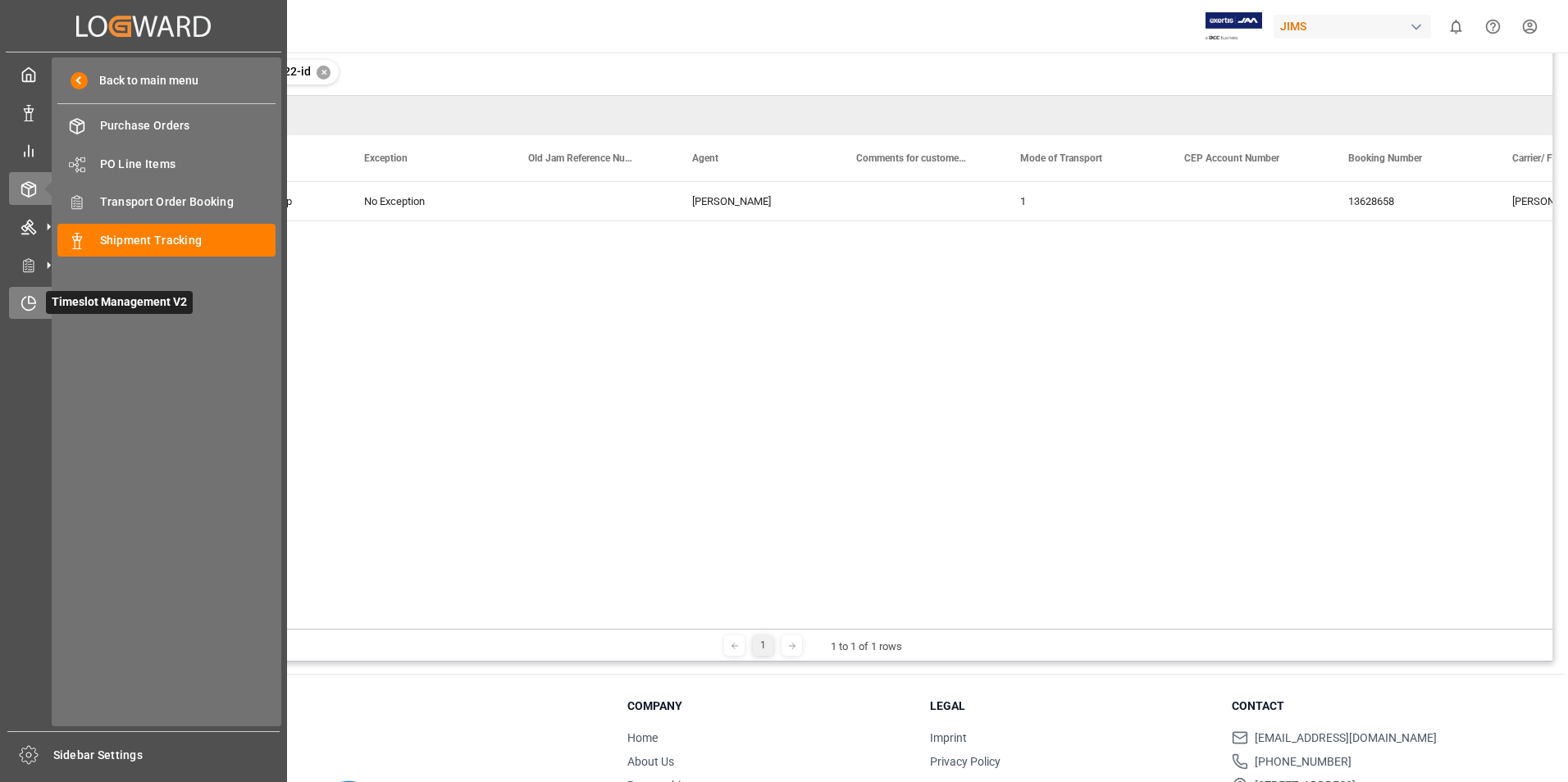
click at [83, 305] on span "Timeslot Management V2" at bounding box center [119, 302] width 147 height 23
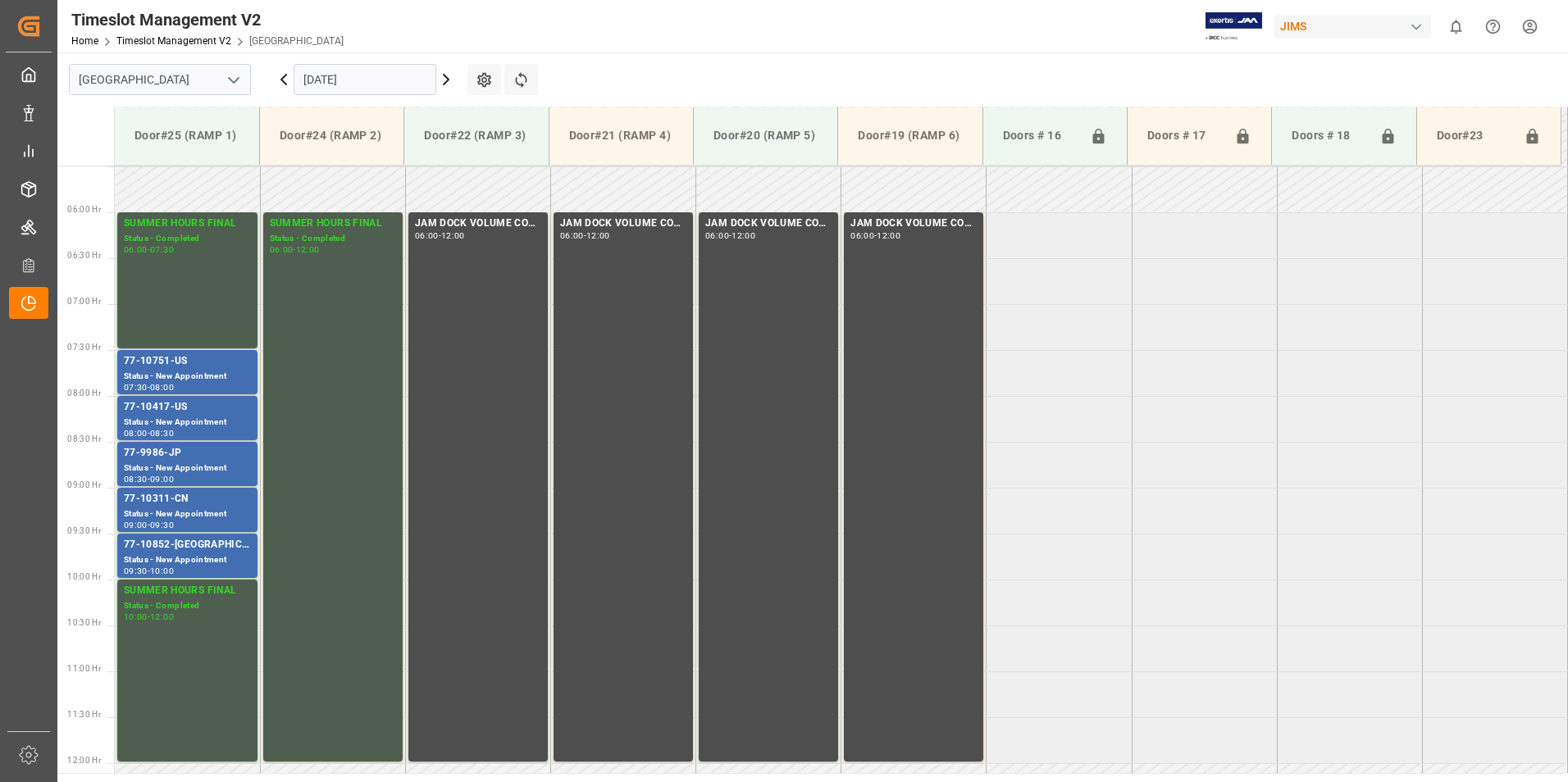
scroll to position [541, 0]
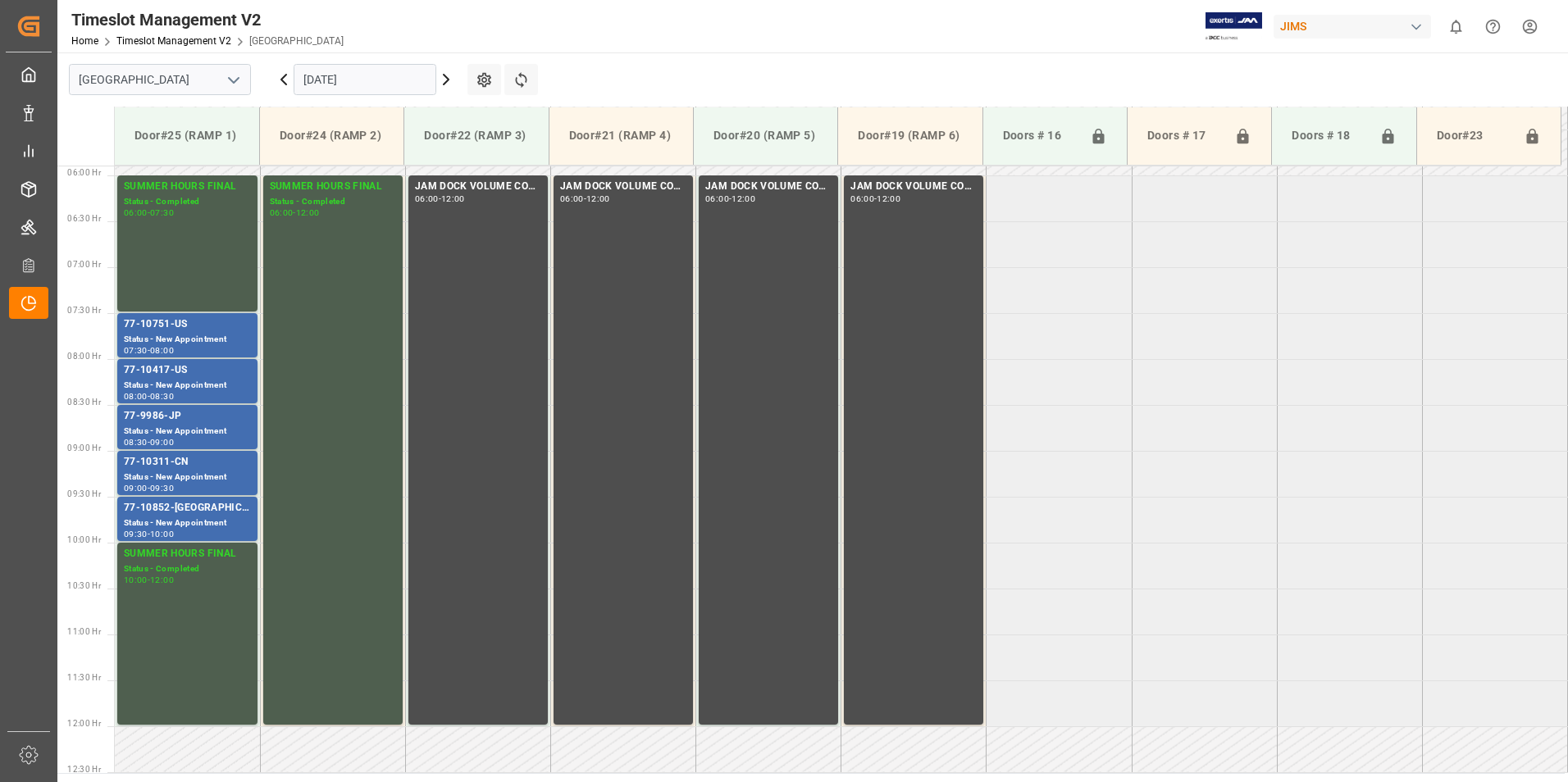
click at [368, 77] on input "[DATE]" at bounding box center [365, 79] width 143 height 31
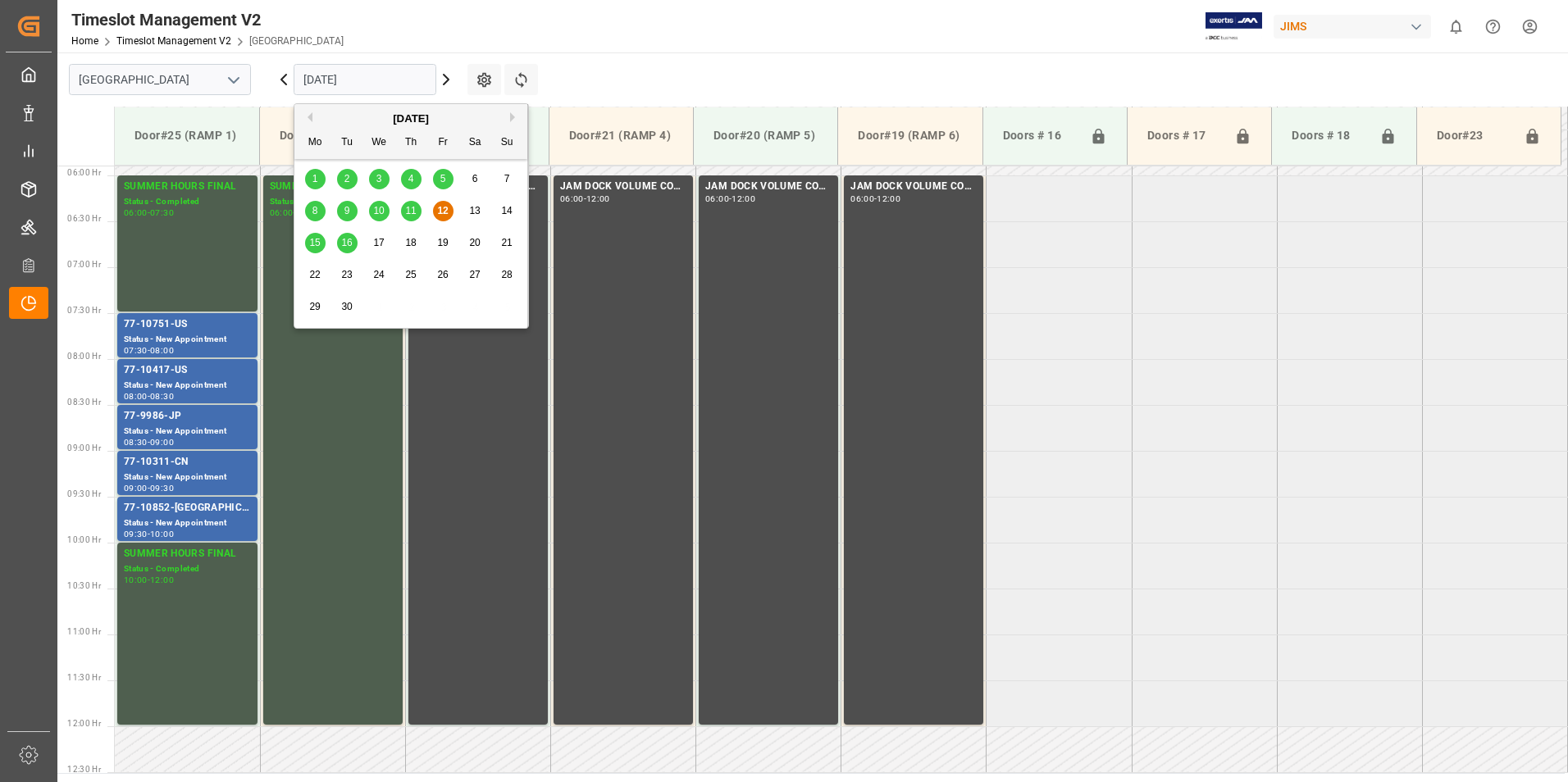
click at [310, 244] on span "15" at bounding box center [314, 243] width 11 height 11
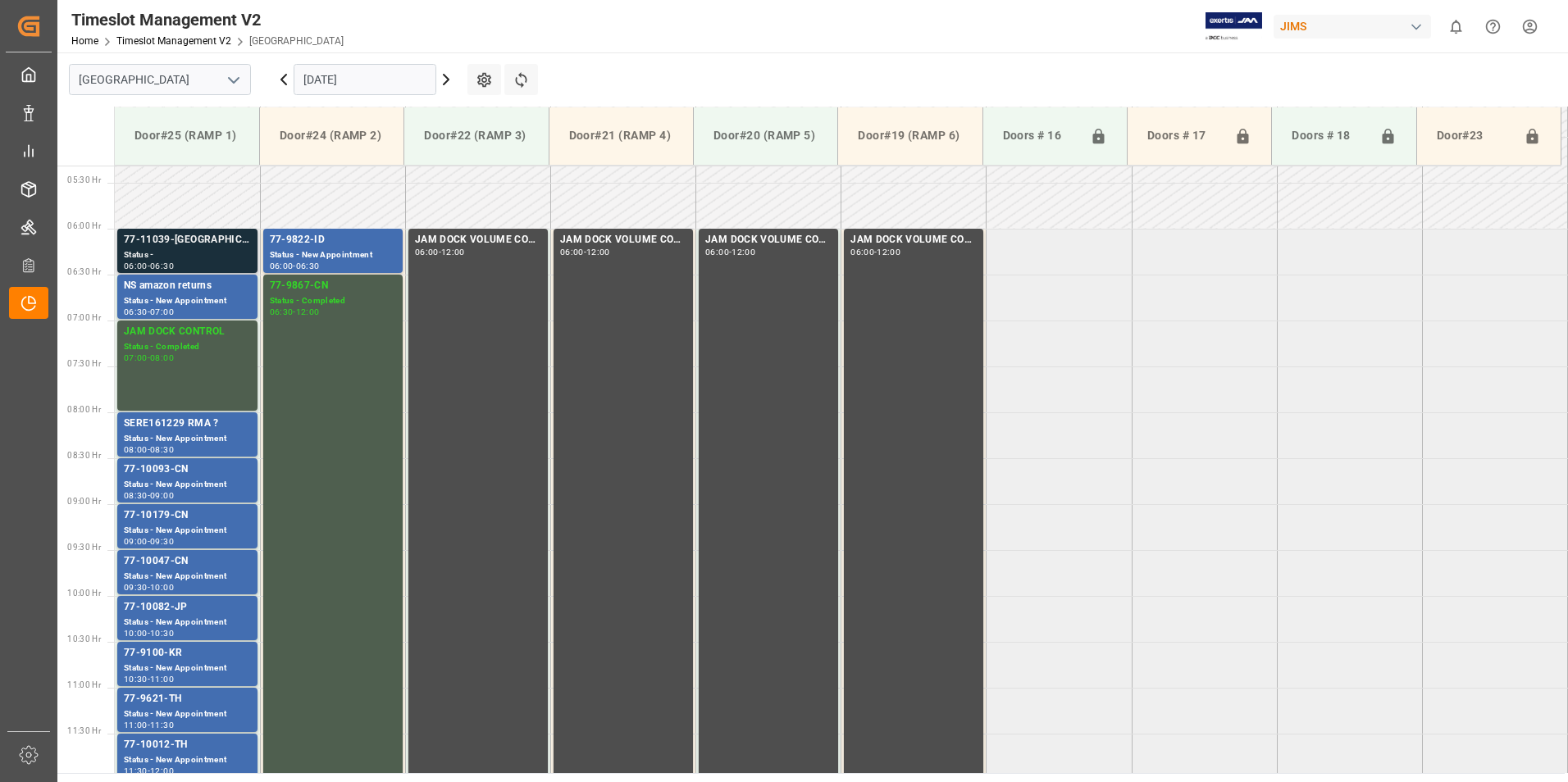
scroll to position [459, 0]
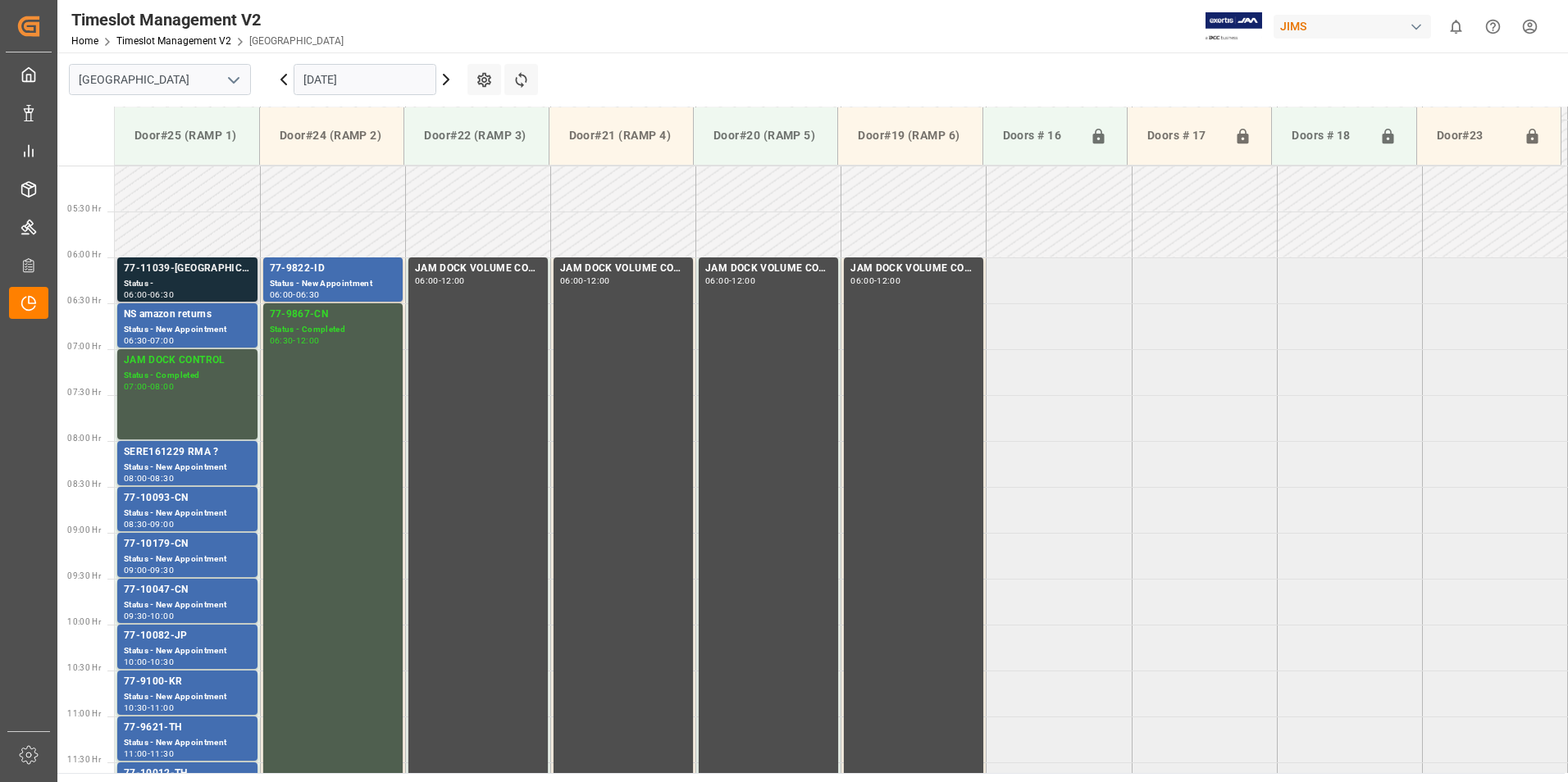
click at [183, 281] on div "Status -" at bounding box center [187, 284] width 127 height 14
click at [340, 284] on div "Status - New Appointment" at bounding box center [333, 284] width 126 height 14
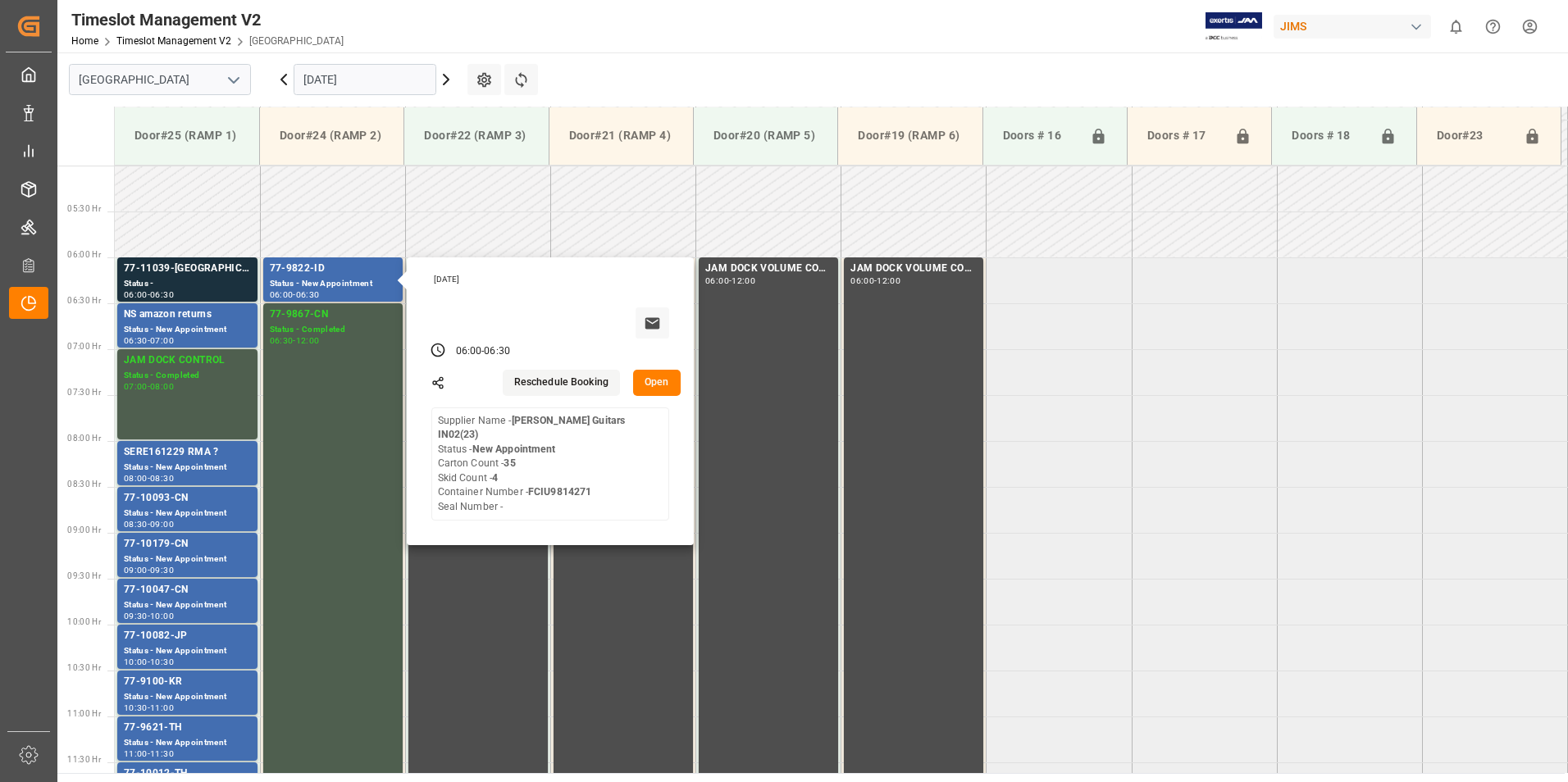
click at [383, 91] on input "[DATE]" at bounding box center [365, 79] width 143 height 31
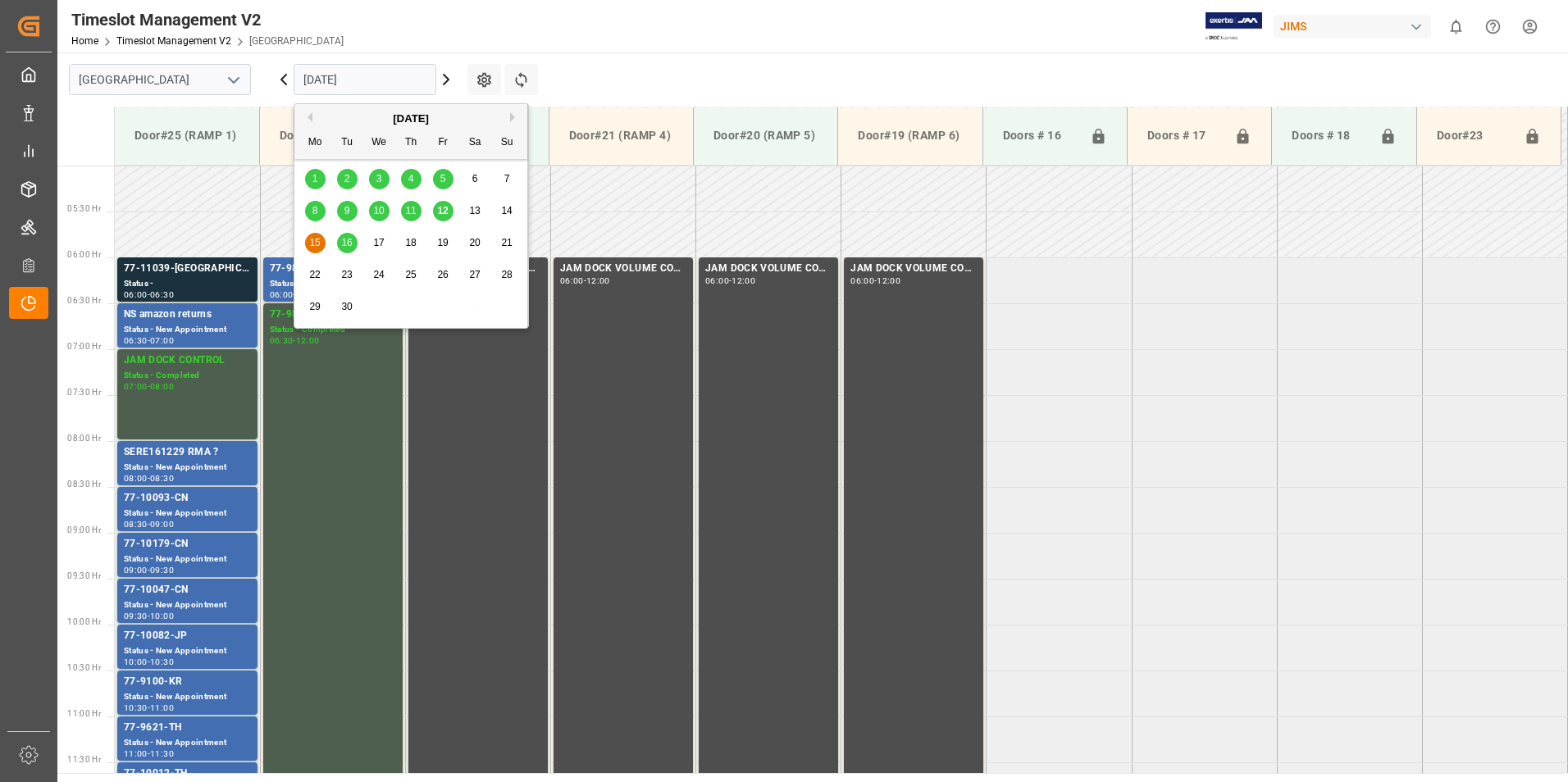
click at [448, 215] on div "12" at bounding box center [443, 211] width 20 height 20
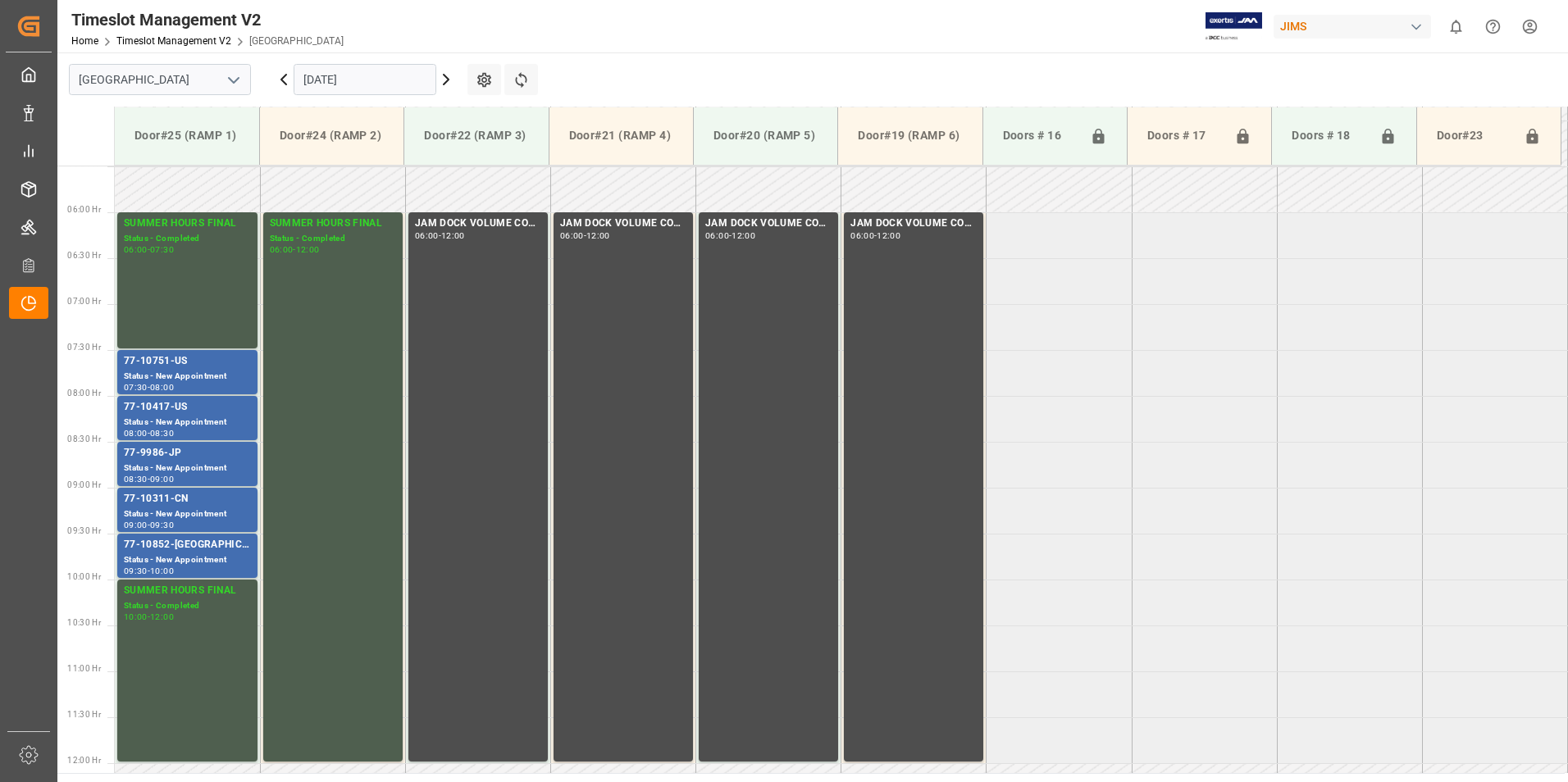
scroll to position [541, 0]
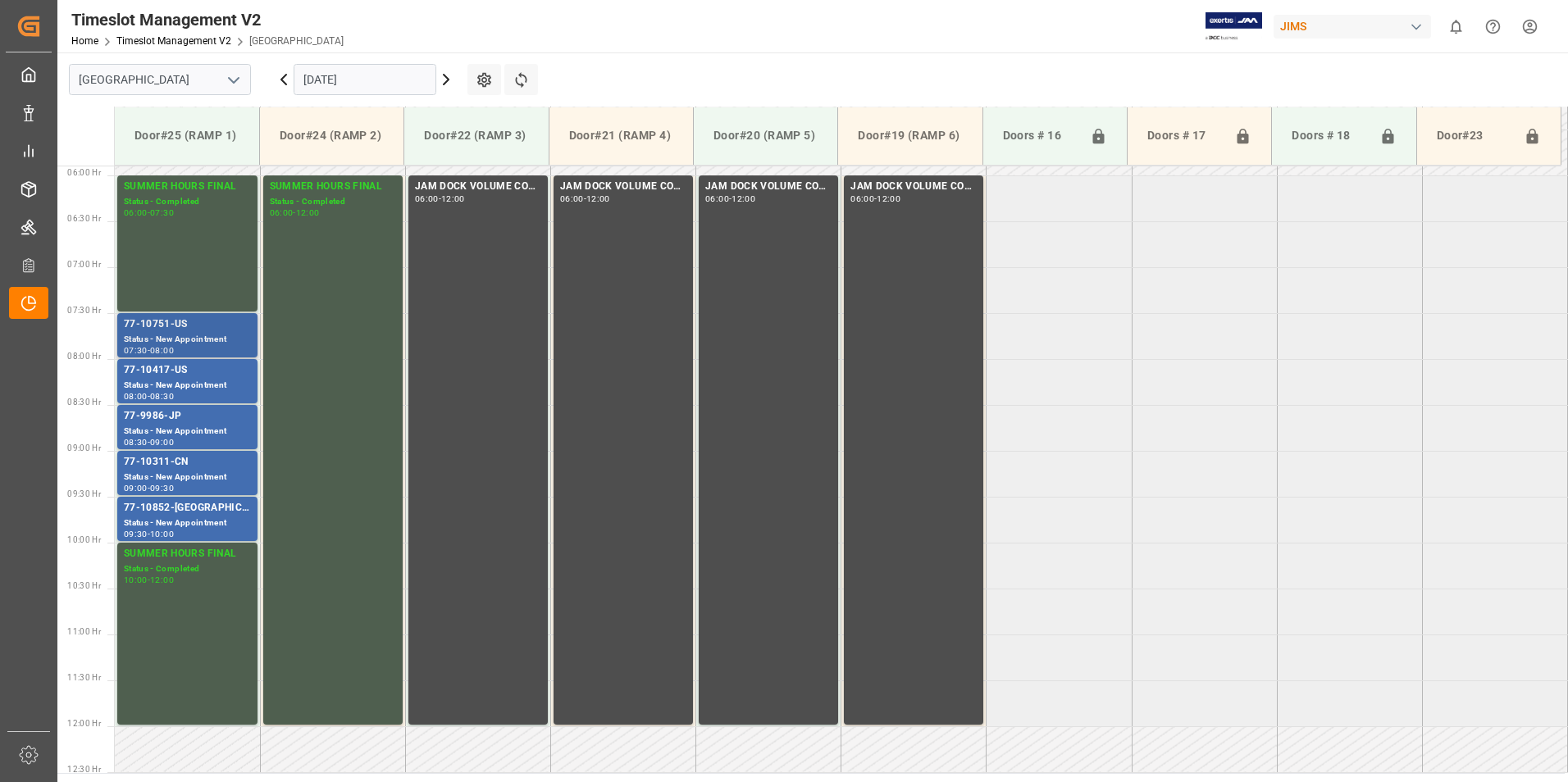
click at [194, 328] on div "77-10751-US" at bounding box center [187, 324] width 127 height 16
click at [201, 521] on div "Status - New Appointment" at bounding box center [187, 523] width 127 height 14
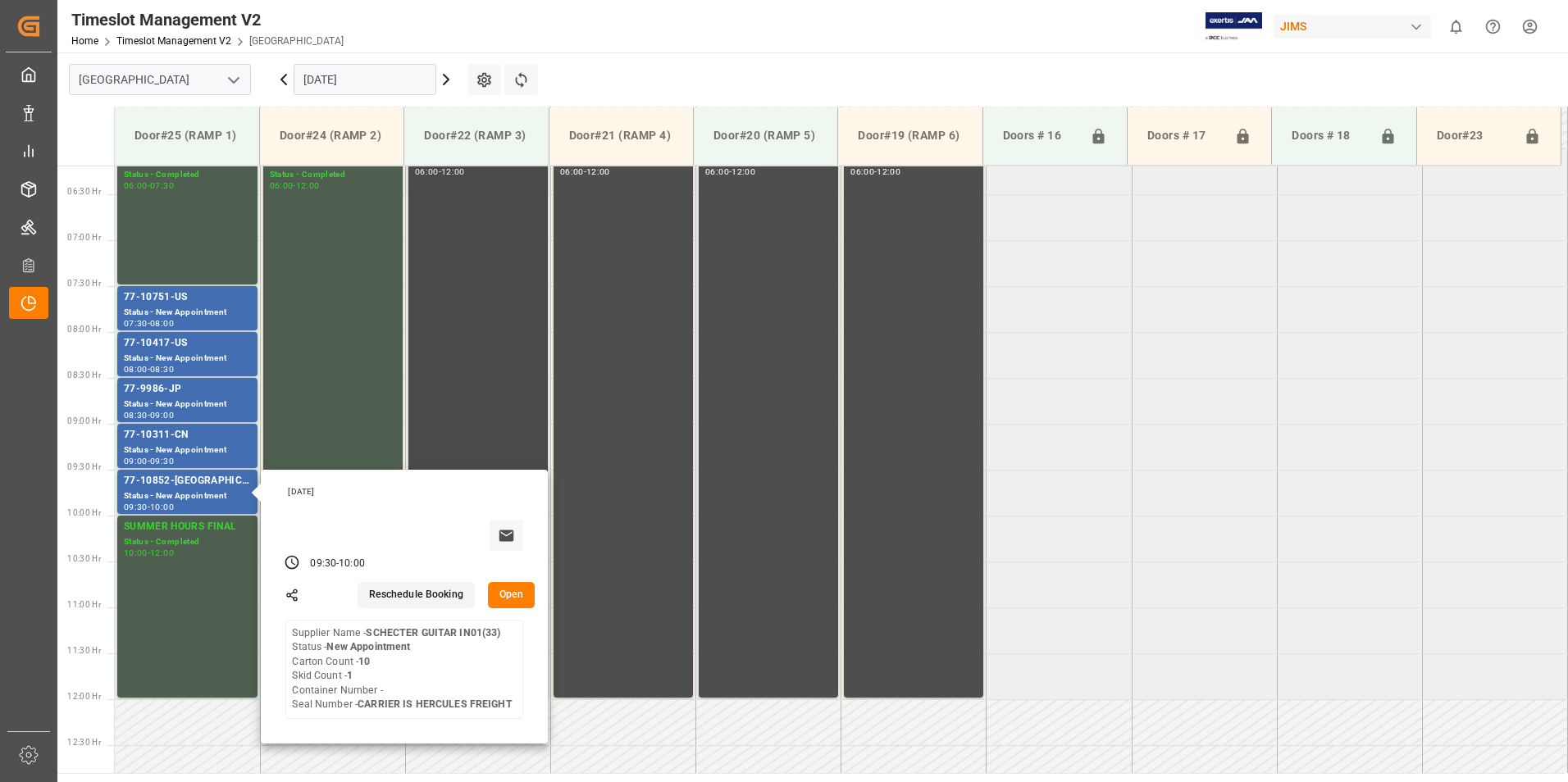
scroll to position [623, 0]
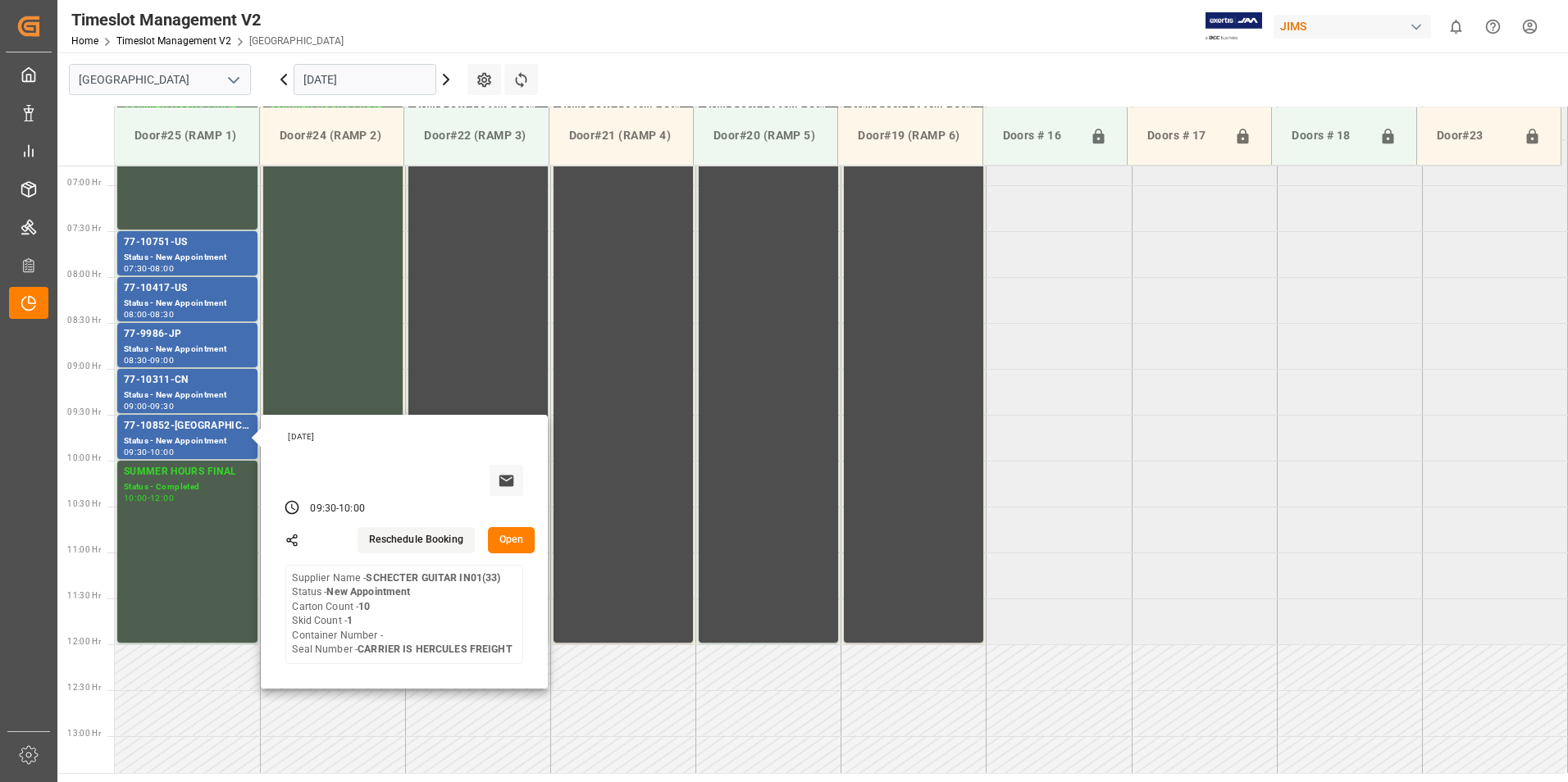
click at [315, 77] on input "[DATE]" at bounding box center [365, 79] width 143 height 31
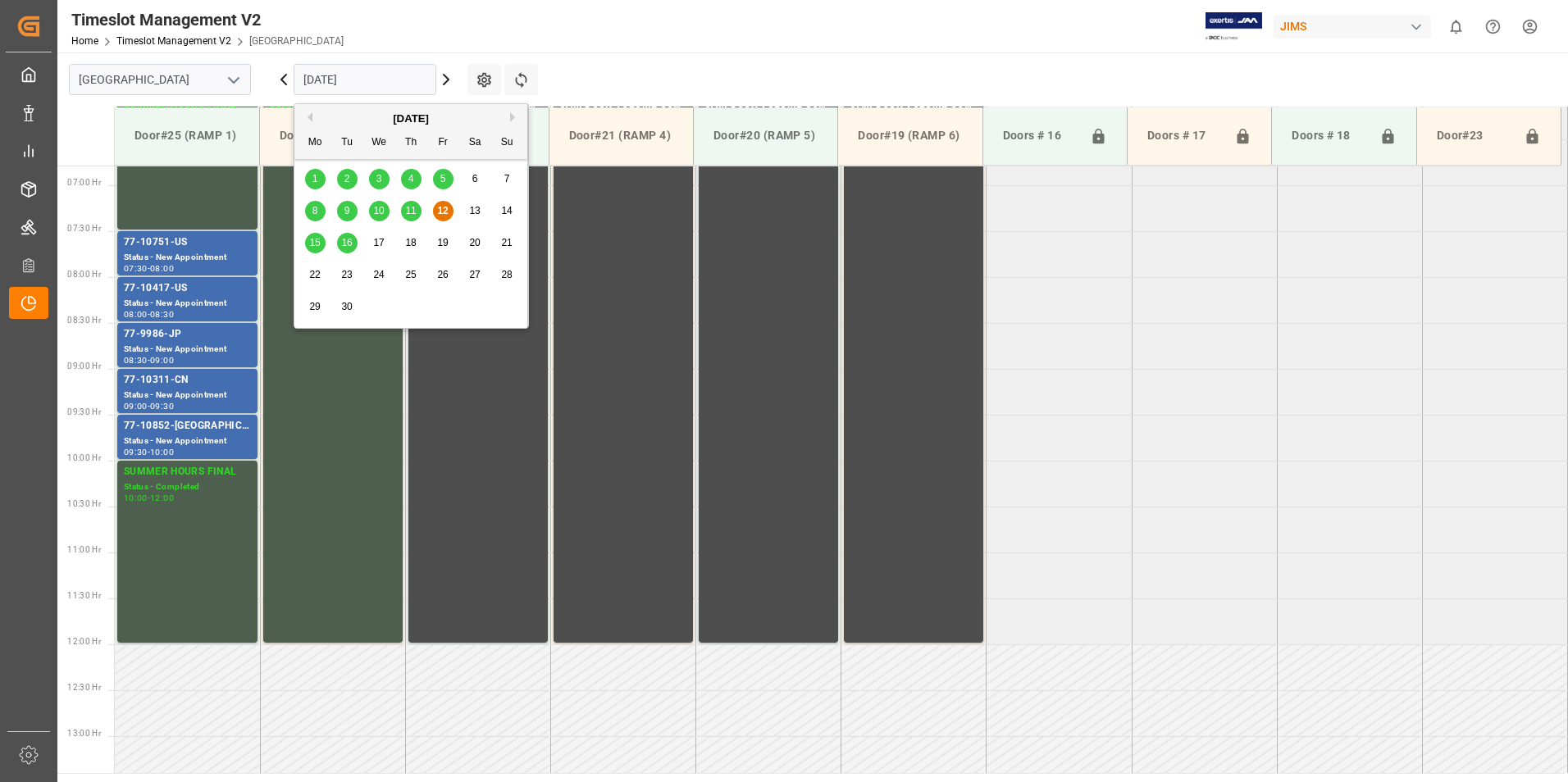
click at [312, 241] on span "15" at bounding box center [314, 243] width 11 height 11
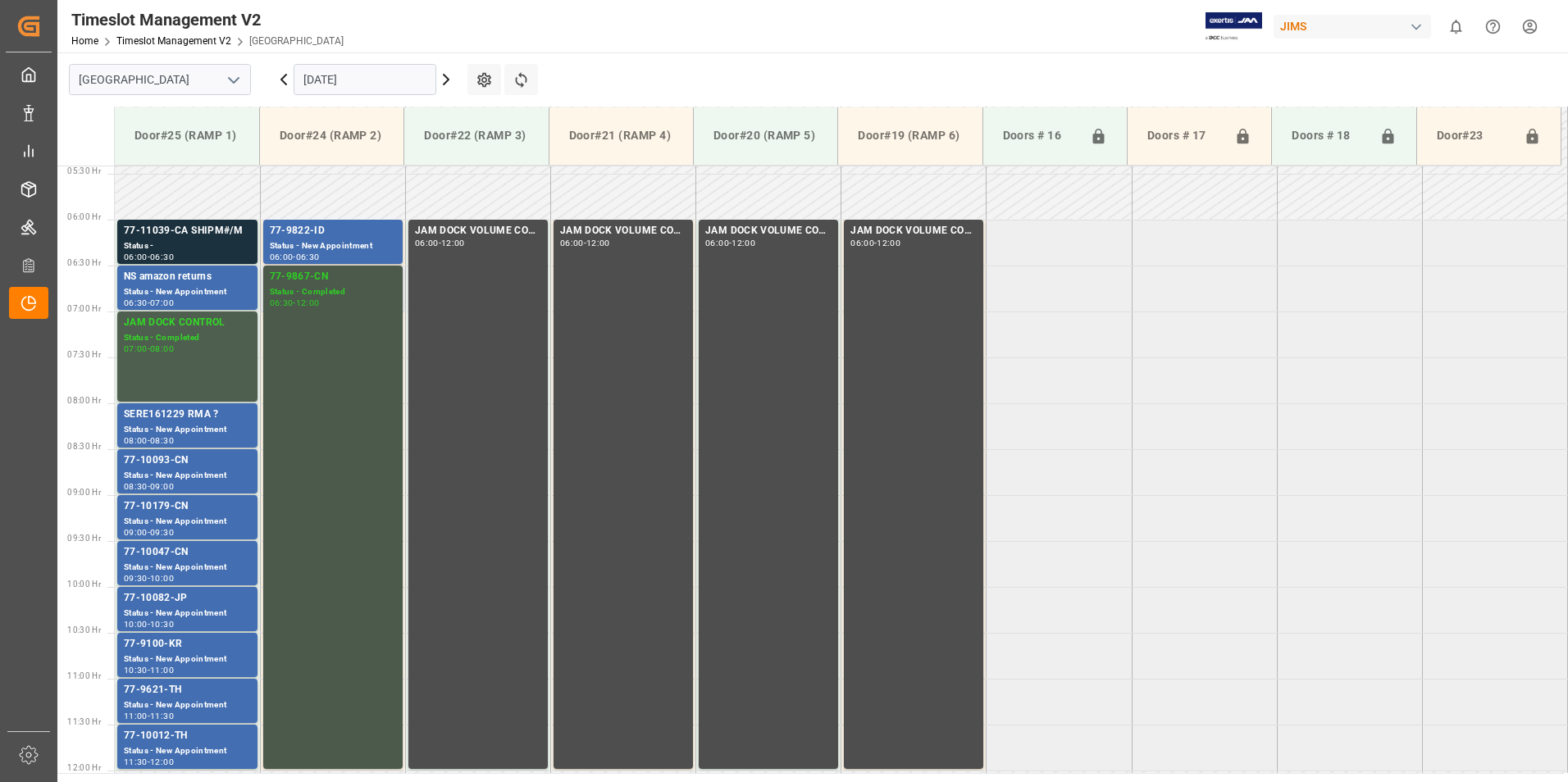
scroll to position [459, 0]
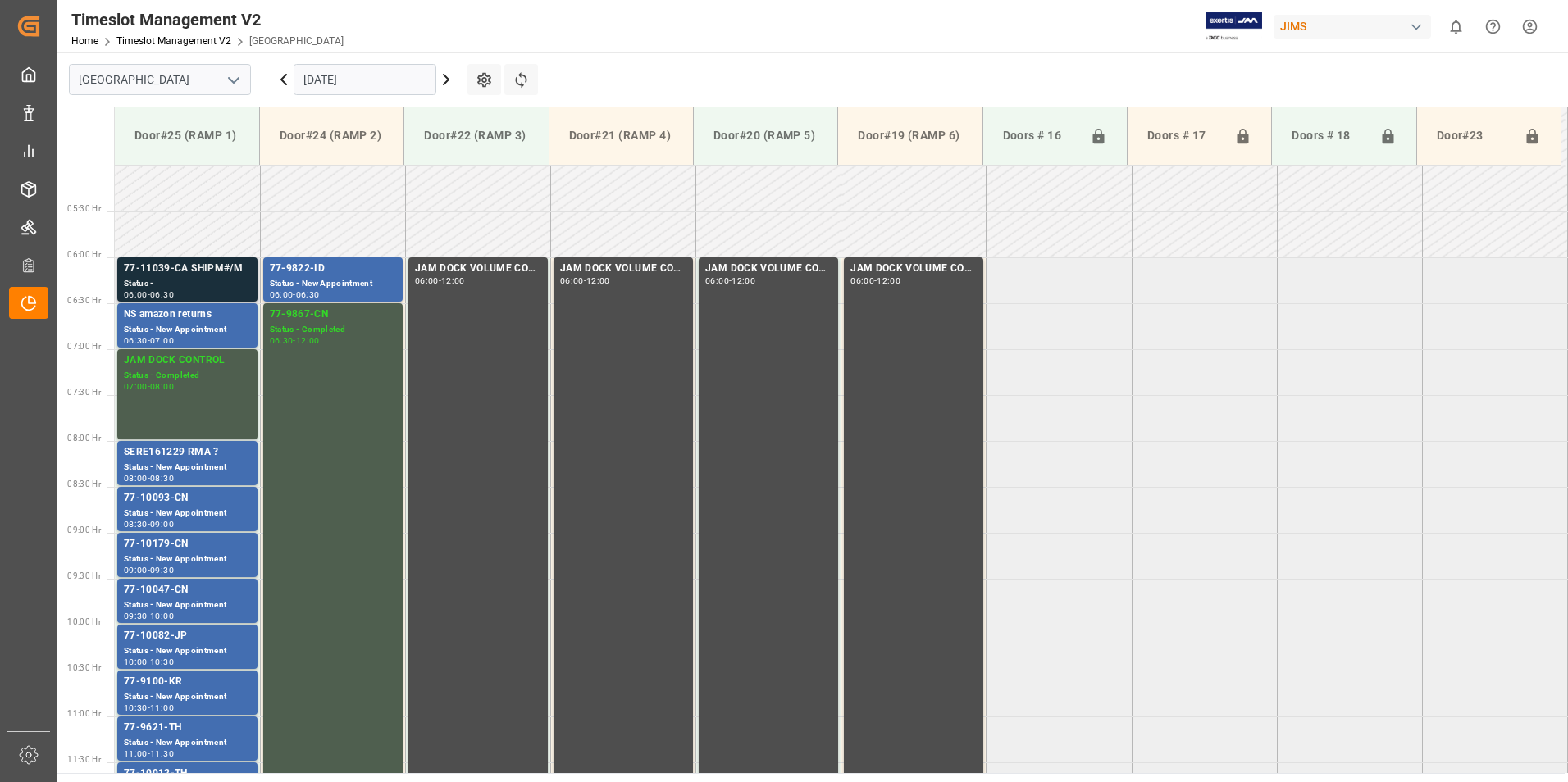
click at [182, 272] on div "77-11039-CA SHIPM#/M" at bounding box center [187, 268] width 127 height 16
click at [188, 505] on div "77-10093-CN" at bounding box center [187, 498] width 127 height 16
click at [176, 548] on div "77-10179-CN" at bounding box center [187, 544] width 127 height 16
click at [180, 596] on div "77-10047-CN" at bounding box center [187, 590] width 127 height 16
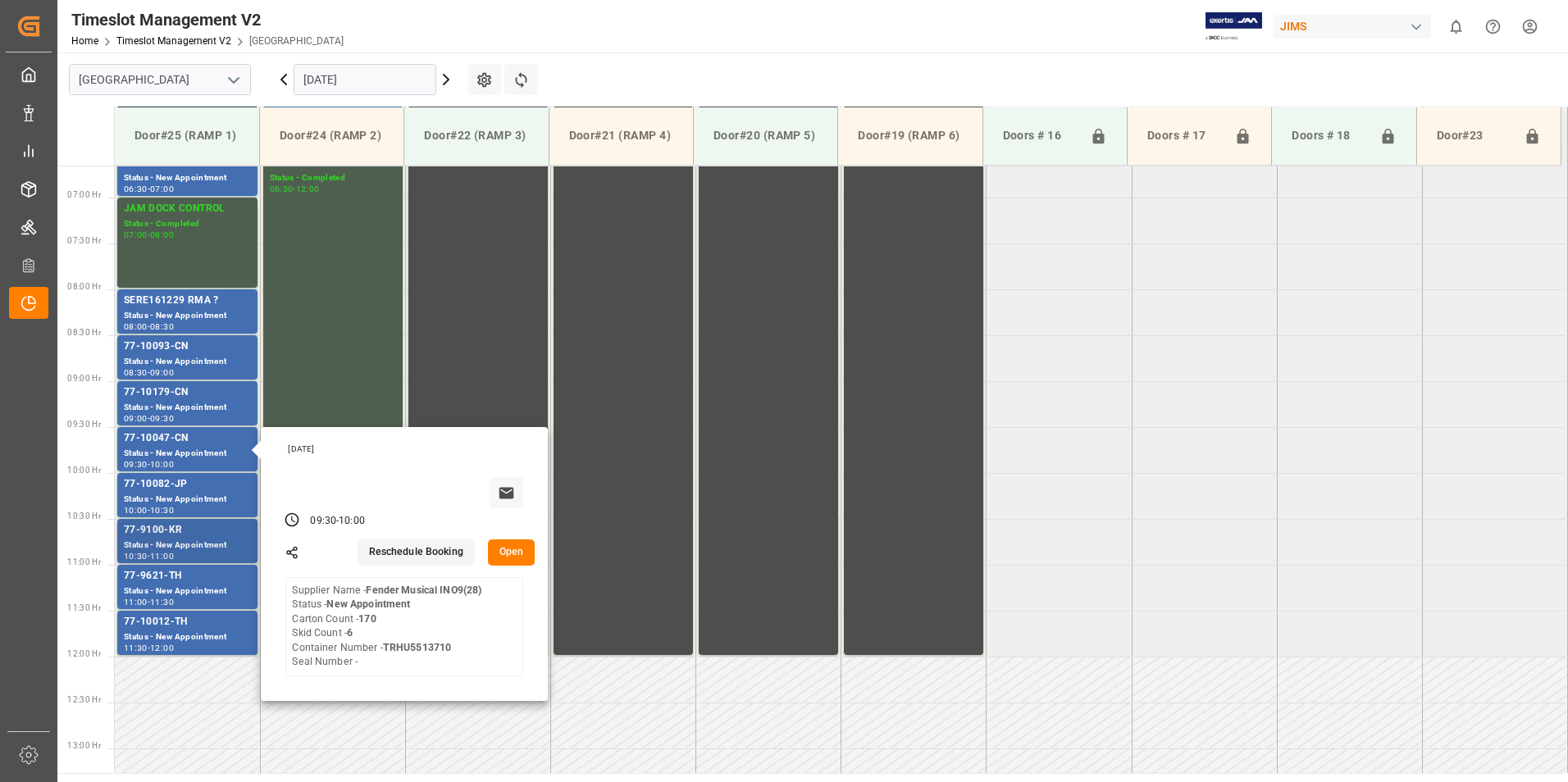
scroll to position [623, 0]
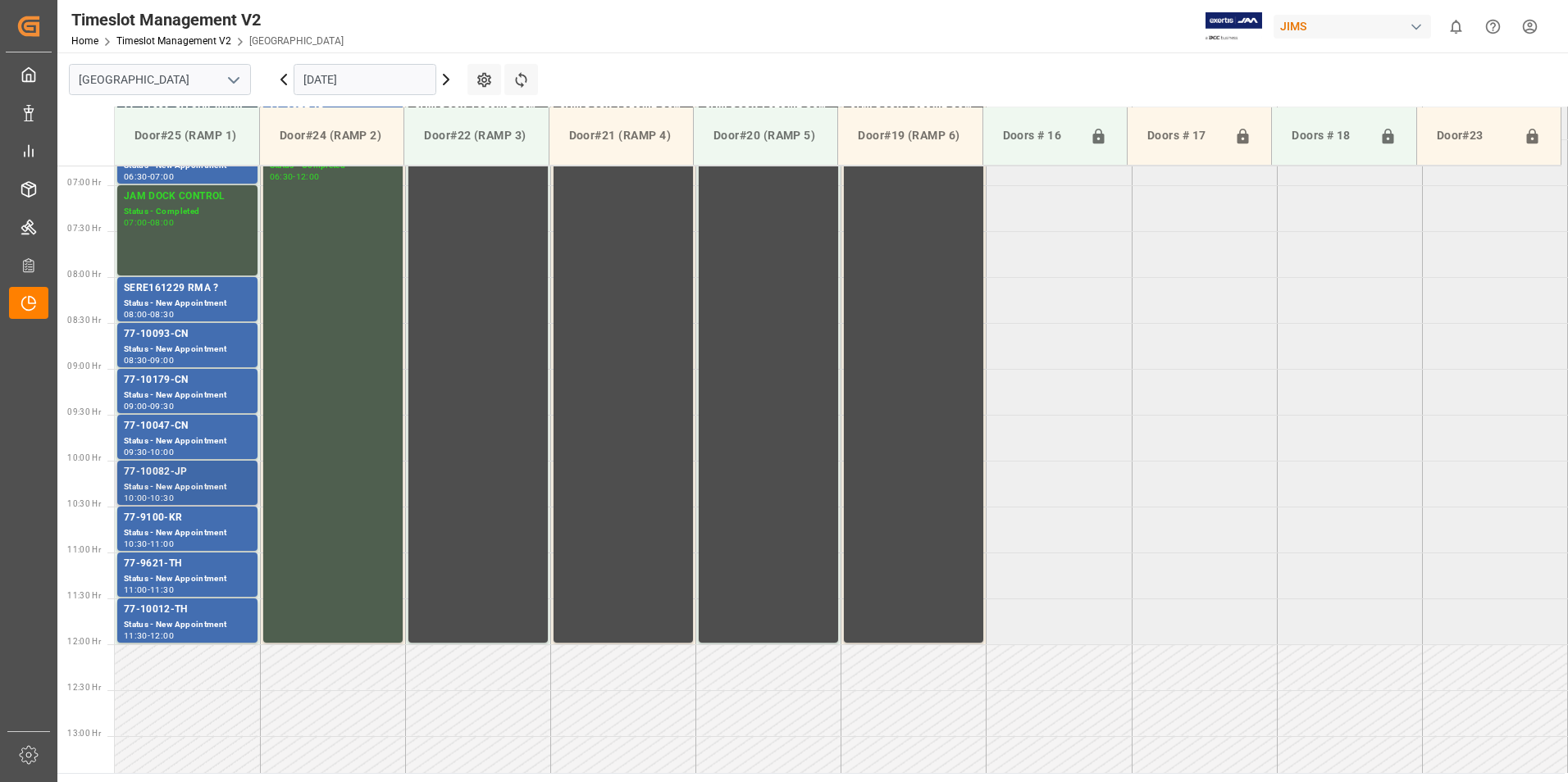
click at [168, 479] on div "77-10082-JP" at bounding box center [187, 471] width 127 height 16
click at [155, 517] on div "77-9100-KR" at bounding box center [187, 517] width 127 height 16
click at [173, 577] on div "Status - New Appointment" at bounding box center [187, 579] width 127 height 14
click at [177, 614] on div "77-10012-TH" at bounding box center [187, 609] width 127 height 16
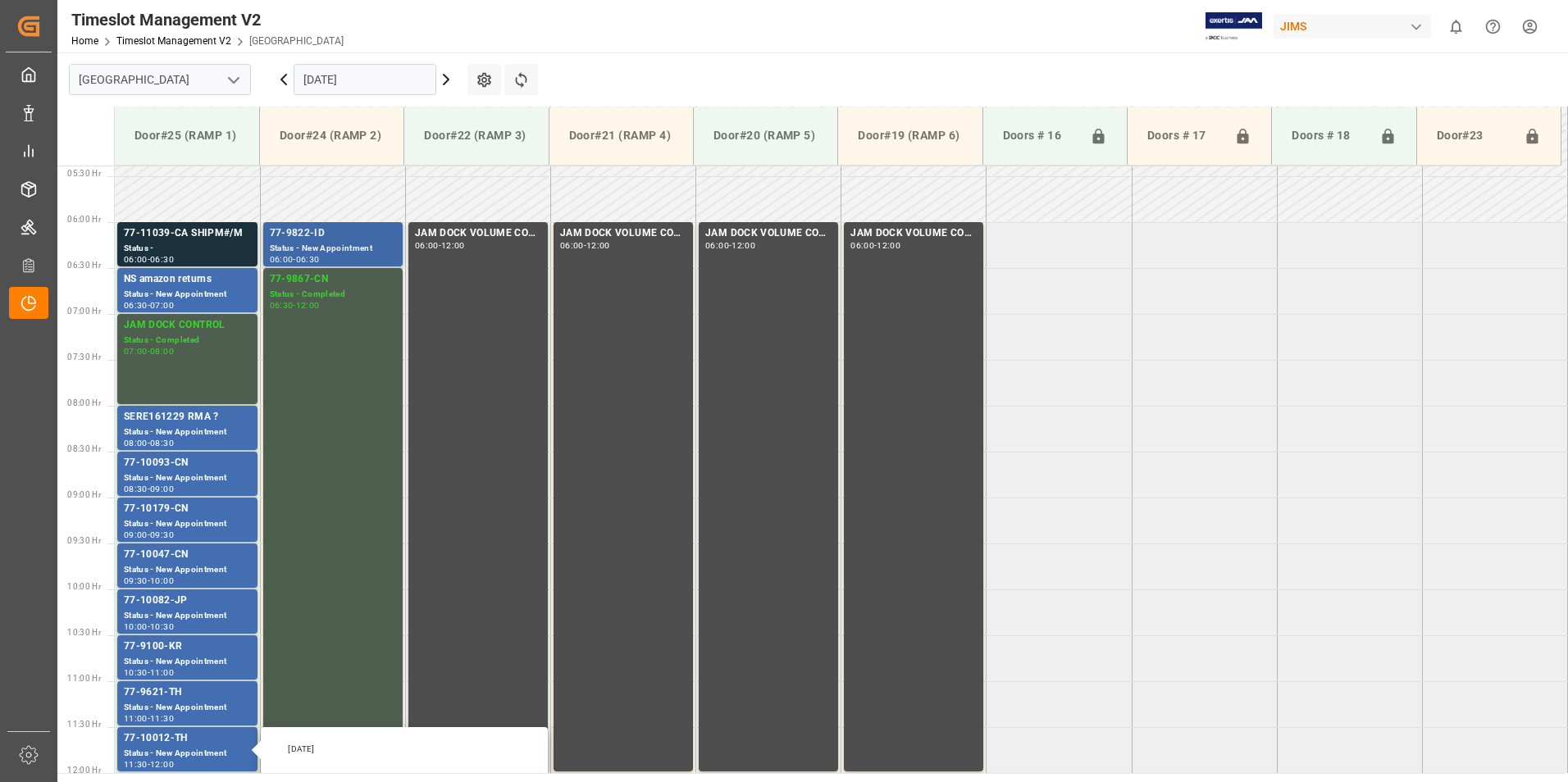
scroll to position [459, 0]
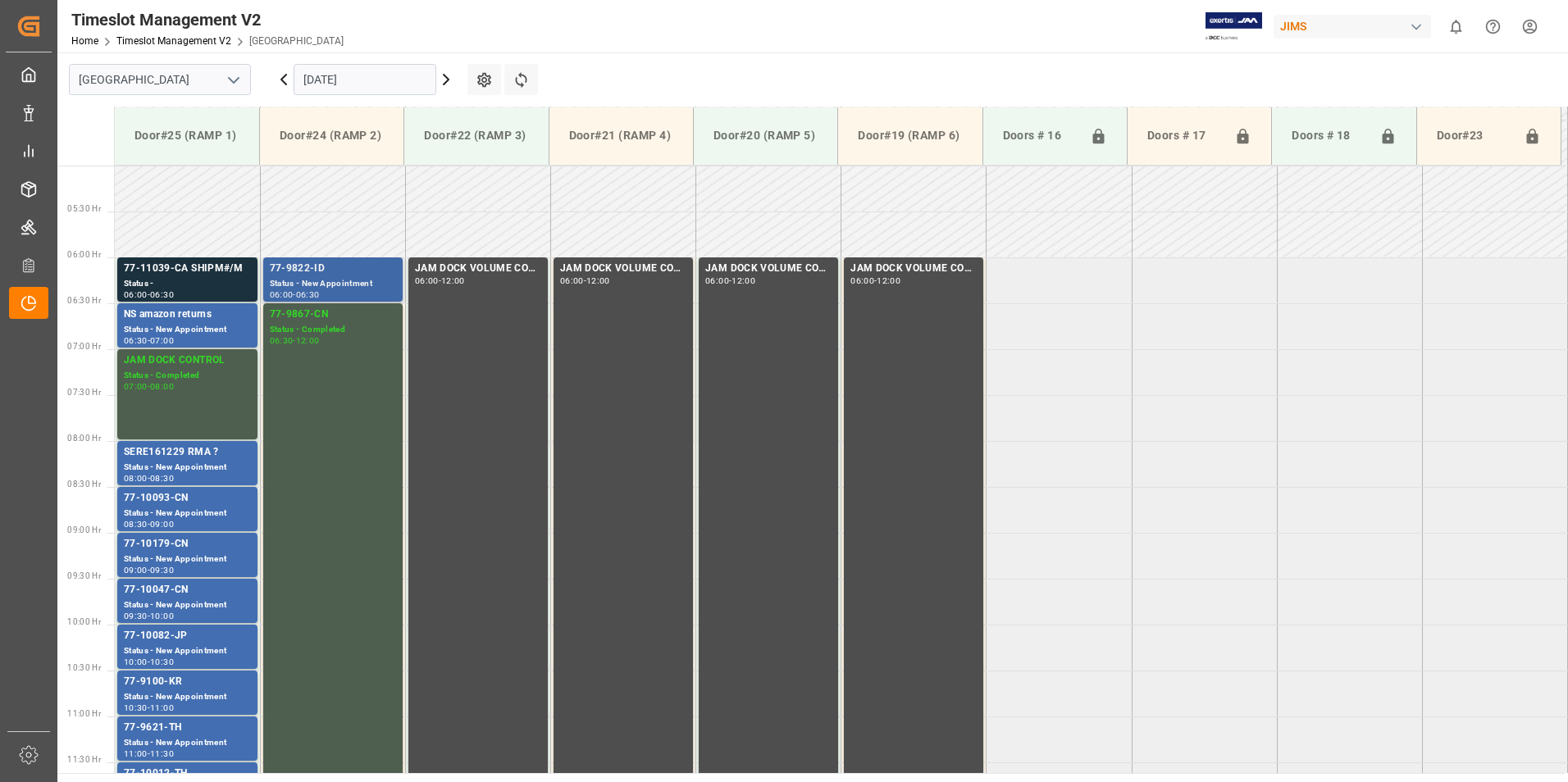
click at [330, 278] on div "Status - New Appointment" at bounding box center [333, 284] width 126 height 14
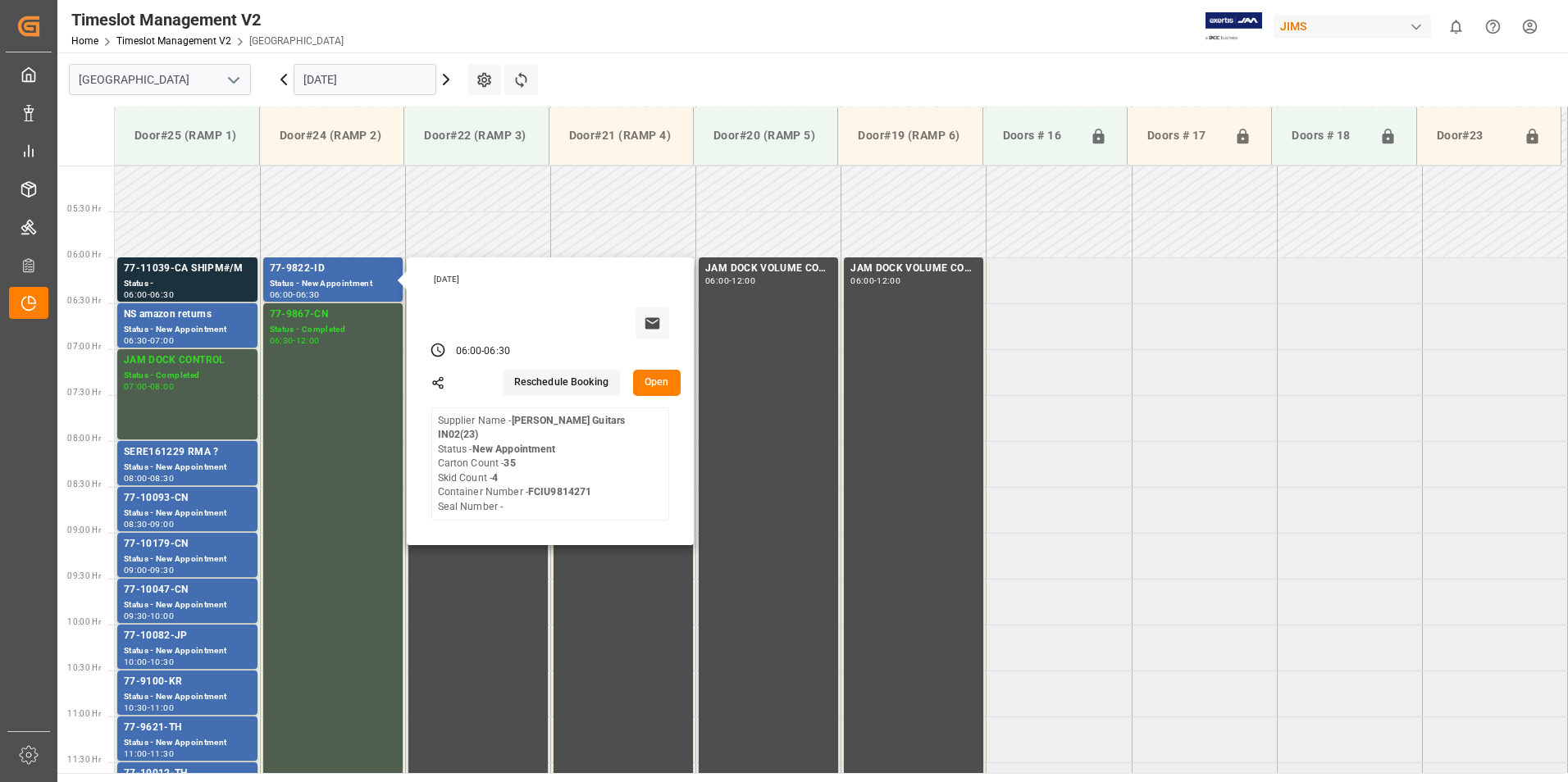
click at [322, 79] on input "[DATE]" at bounding box center [365, 79] width 143 height 31
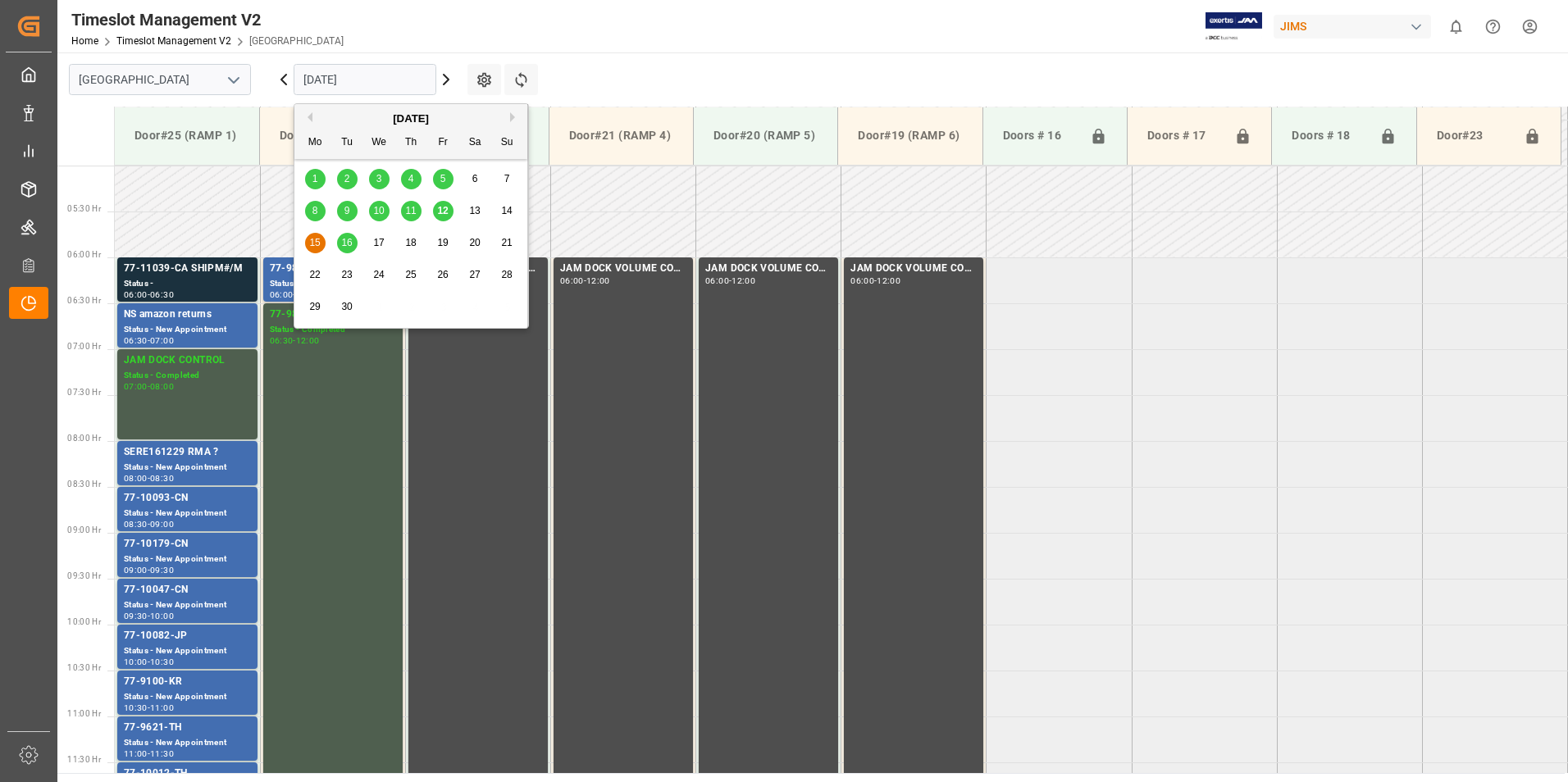
click at [348, 243] on span "16" at bounding box center [346, 243] width 11 height 11
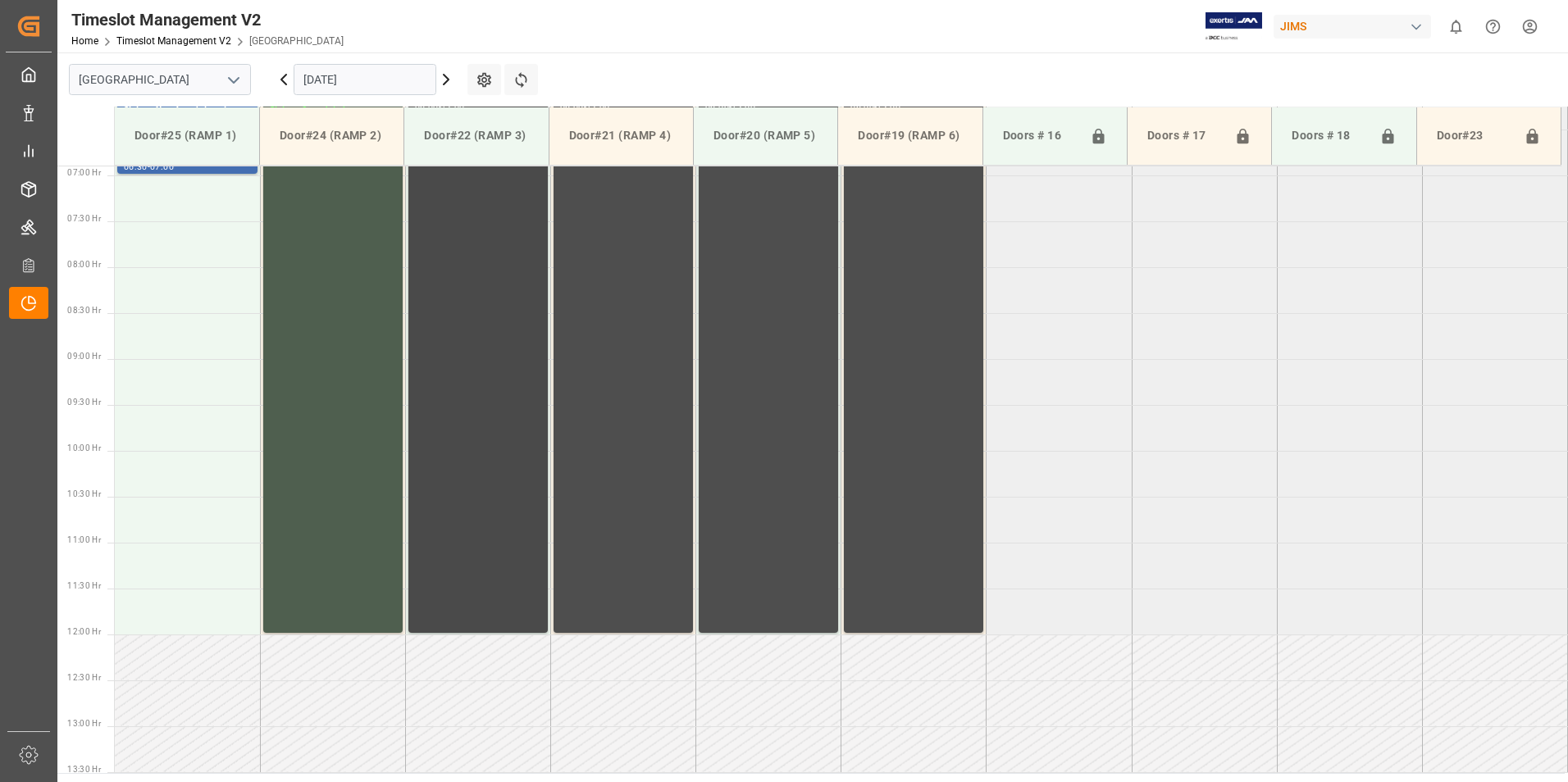
scroll to position [305, 0]
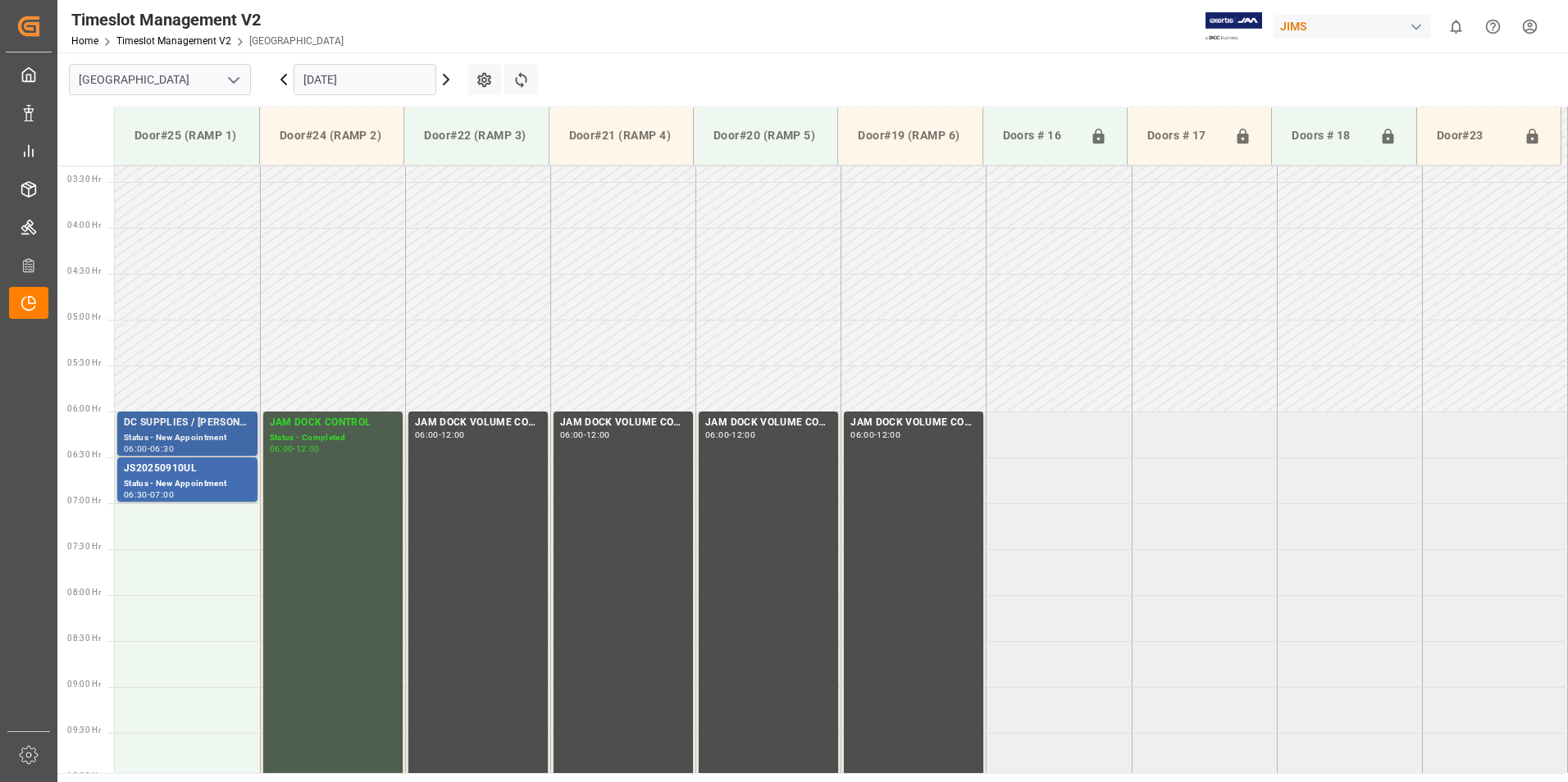
click at [185, 440] on div "Status - New Appointment" at bounding box center [187, 438] width 127 height 14
click at [192, 478] on div "Status - New Appointment" at bounding box center [187, 484] width 127 height 14
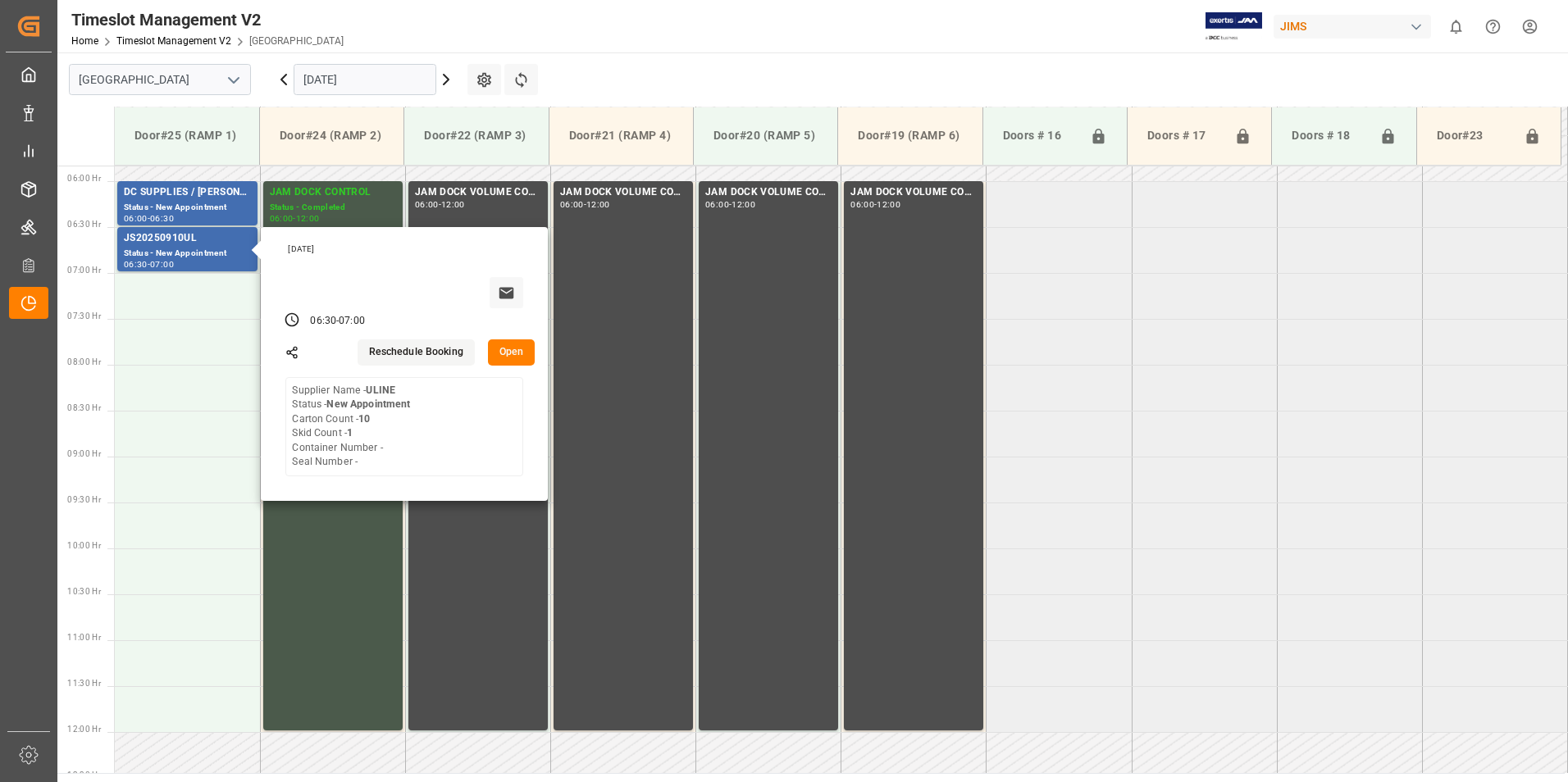
scroll to position [387, 0]
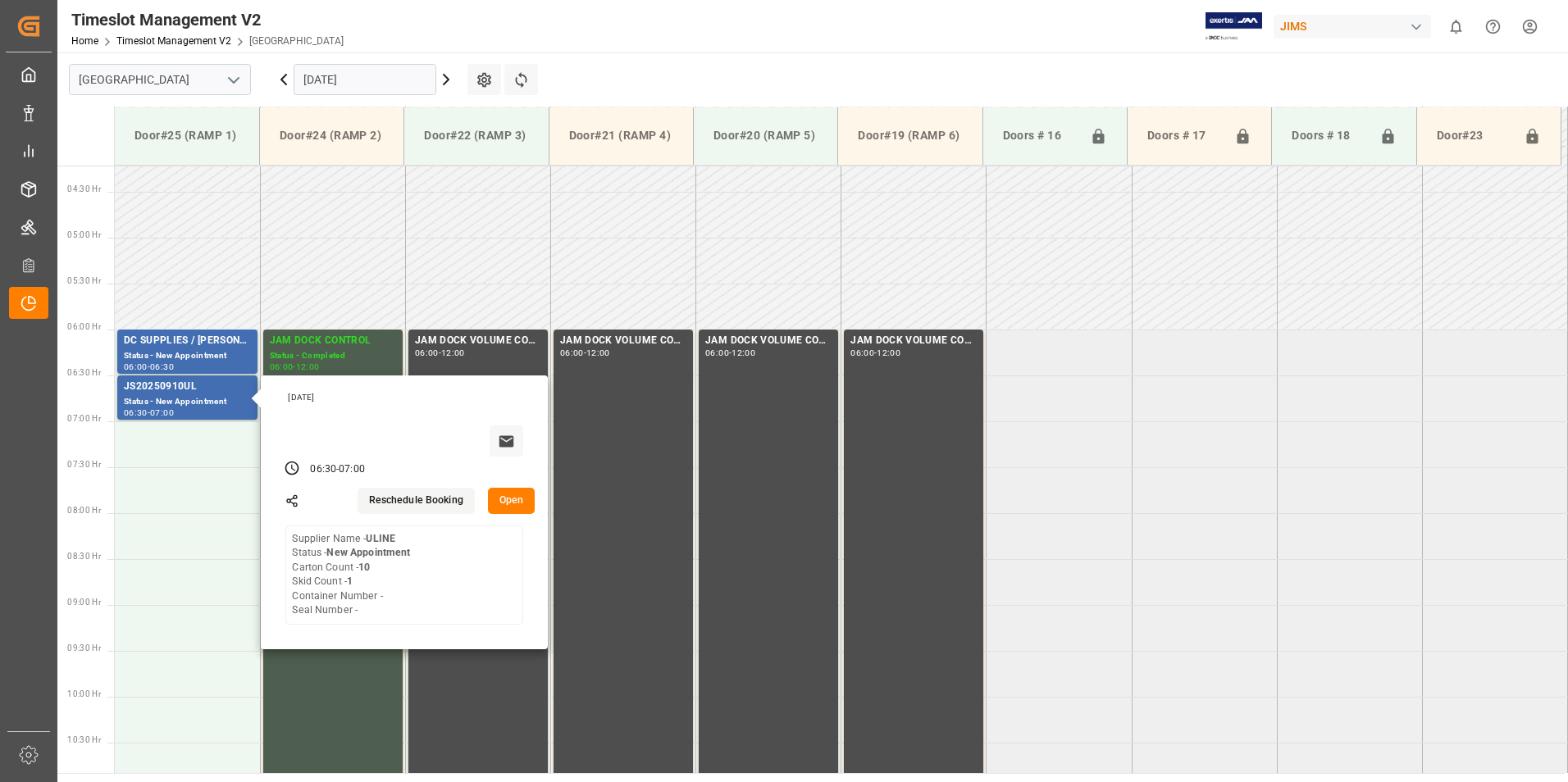
click at [347, 82] on input "[DATE]" at bounding box center [365, 79] width 143 height 31
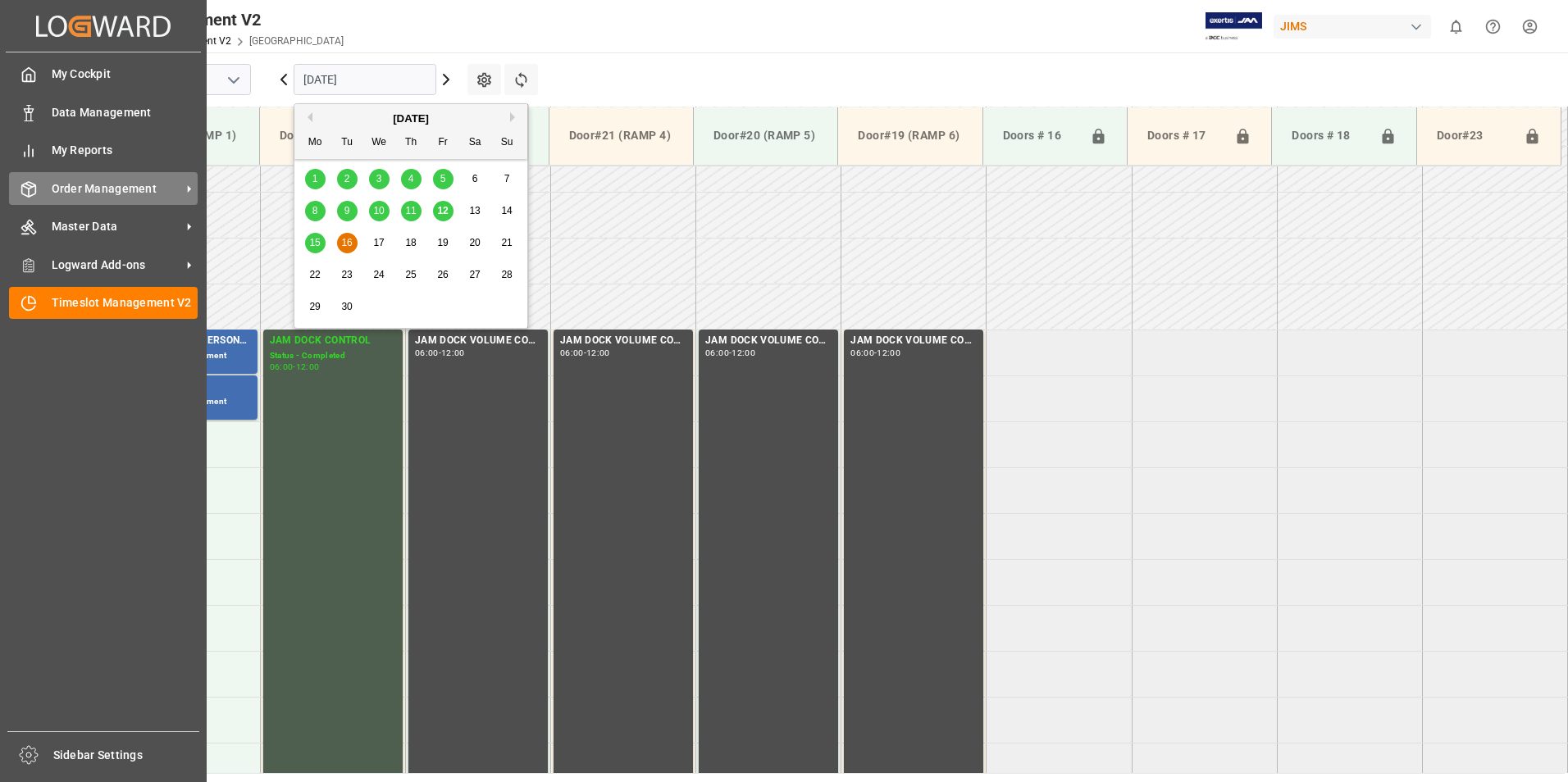
click at [108, 189] on span "Order Management" at bounding box center [117, 189] width 129 height 17
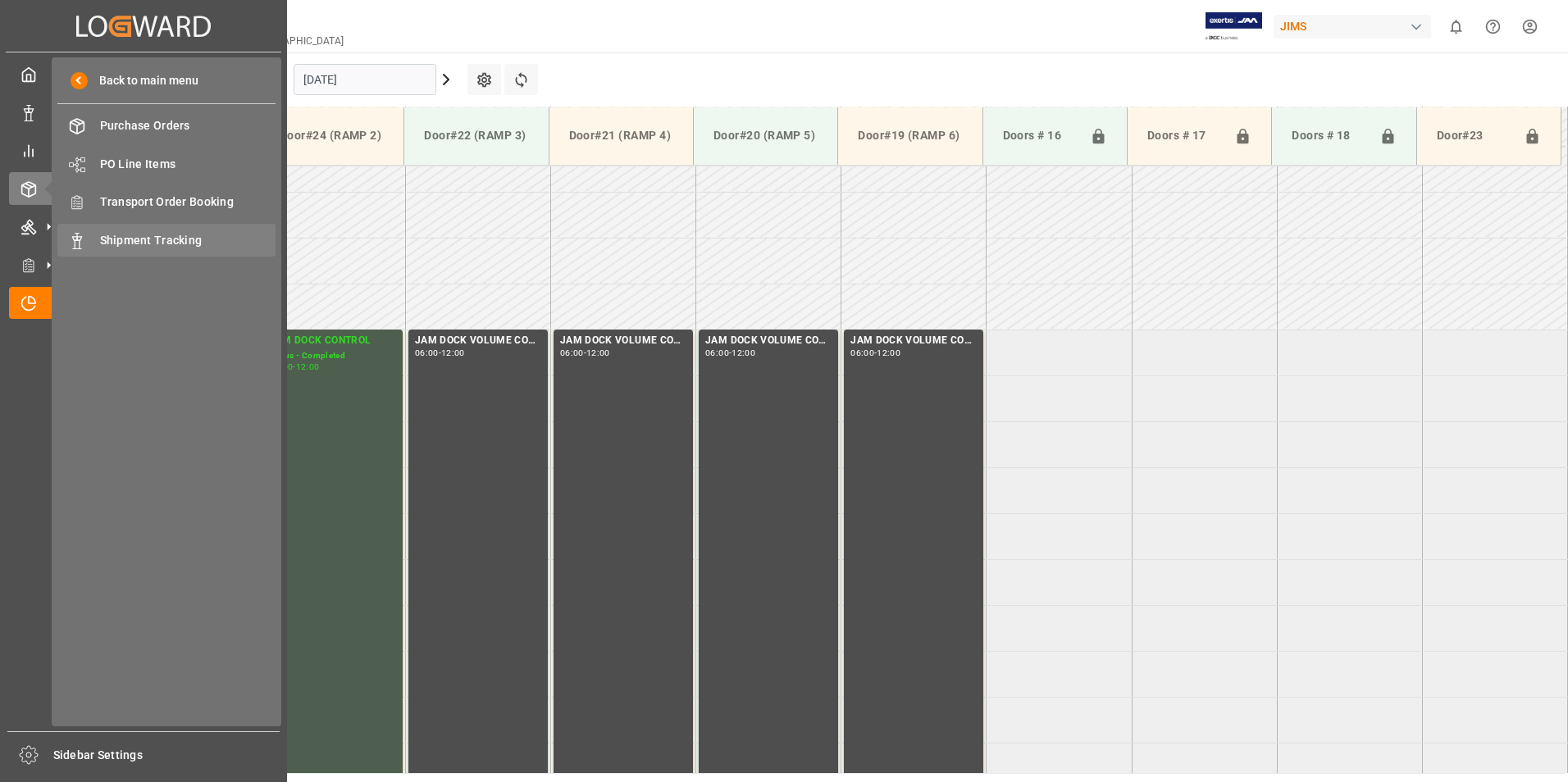
click at [132, 245] on span "Shipment Tracking" at bounding box center [188, 241] width 176 height 17
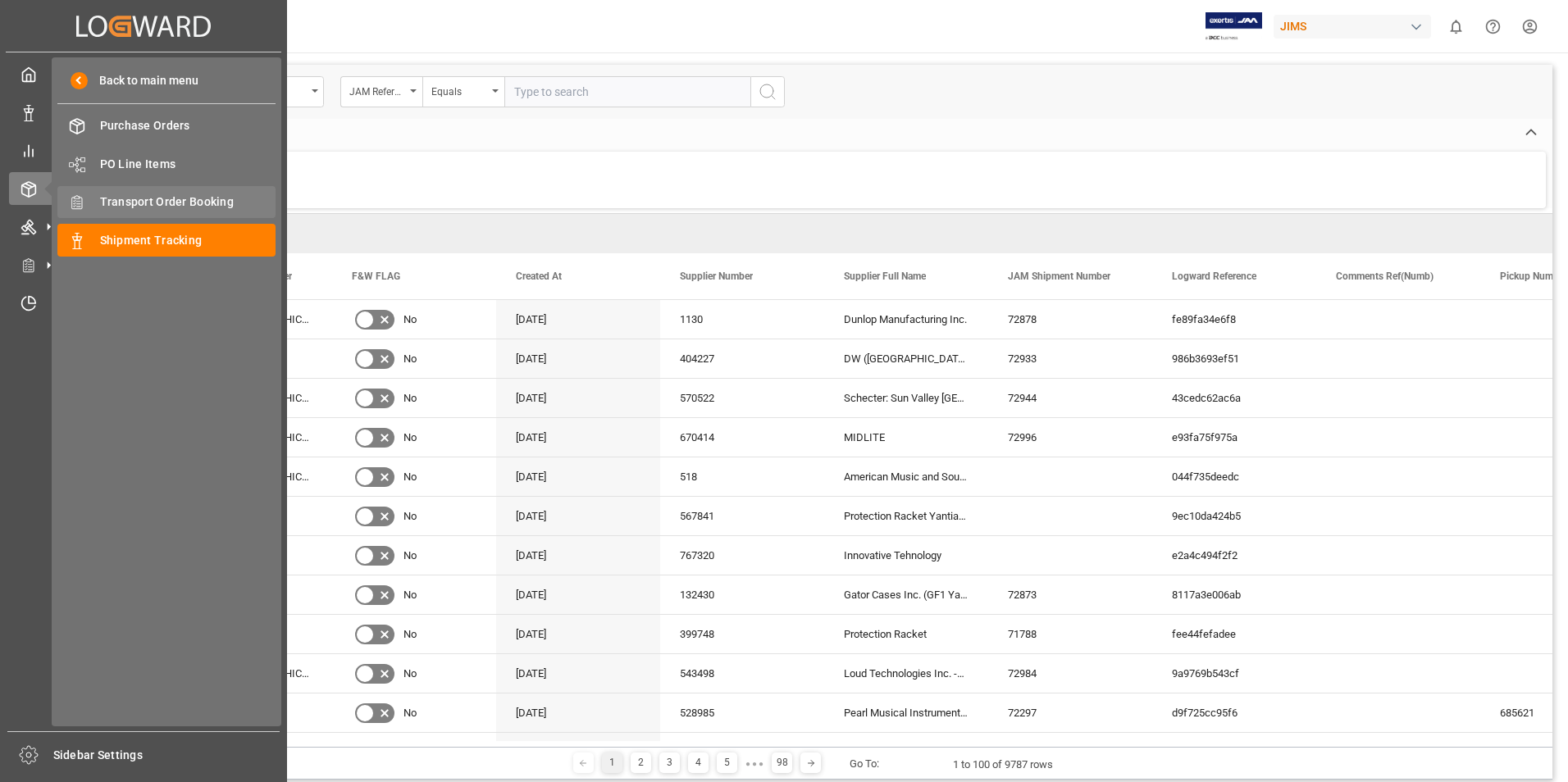
click at [150, 201] on span "Transport Order Booking" at bounding box center [188, 202] width 176 height 17
